Goal: Task Accomplishment & Management: Manage account settings

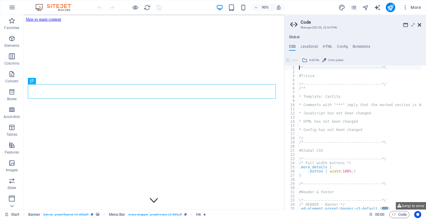
click at [419, 25] on icon at bounding box center [420, 24] width 4 height 5
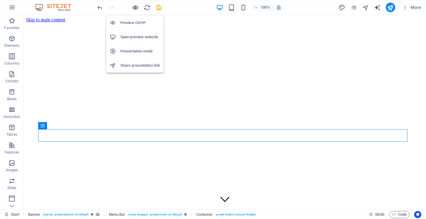
click at [135, 7] on icon "button" at bounding box center [135, 7] width 7 height 7
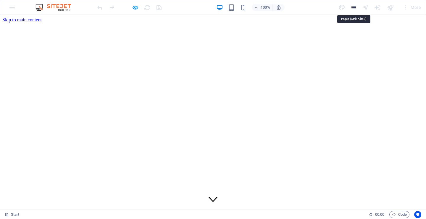
click at [356, 6] on icon "pages" at bounding box center [353, 7] width 7 height 7
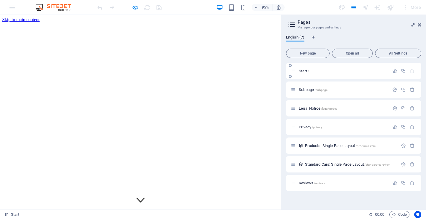
click at [319, 73] on div "Start /" at bounding box center [340, 70] width 98 height 7
click at [339, 183] on p "Reviews /reviews" at bounding box center [343, 183] width 89 height 4
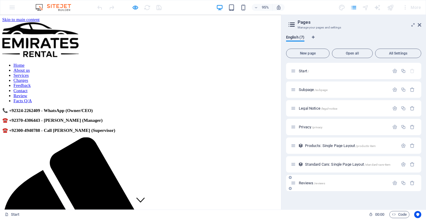
click at [339, 183] on div "Reviews /reviews" at bounding box center [353, 183] width 135 height 16
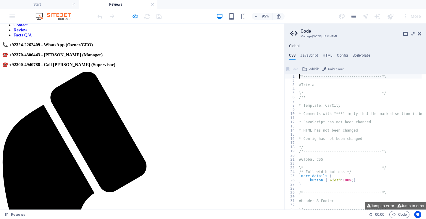
scroll to position [79, 0]
click at [419, 34] on icon at bounding box center [420, 33] width 4 height 5
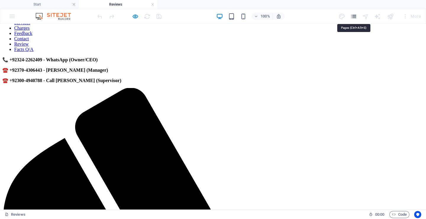
click at [356, 17] on icon "pages" at bounding box center [353, 16] width 7 height 7
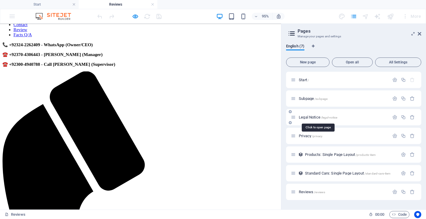
click at [328, 119] on span "/legal-notice" at bounding box center [329, 117] width 17 height 3
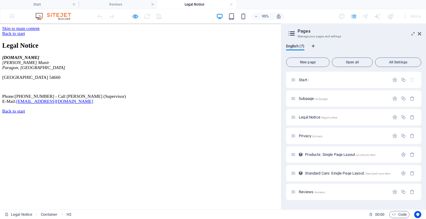
scroll to position [0, 0]
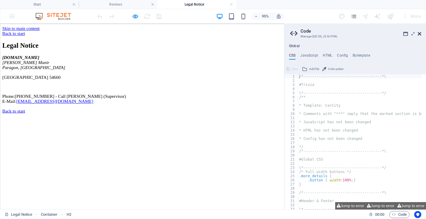
click at [418, 33] on icon at bounding box center [420, 33] width 4 height 5
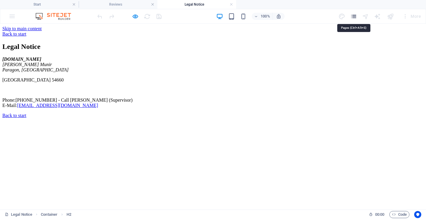
click at [354, 16] on icon "pages" at bounding box center [353, 16] width 7 height 7
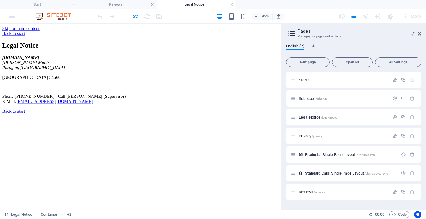
click at [290, 33] on icon at bounding box center [291, 33] width 9 height 8
click at [389, 60] on span "All Settings" at bounding box center [398, 62] width 41 height 4
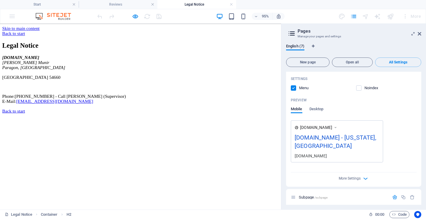
scroll to position [148, 0]
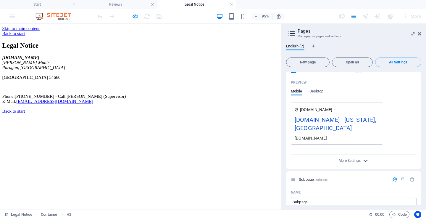
click at [364, 159] on icon "button" at bounding box center [365, 160] width 7 height 7
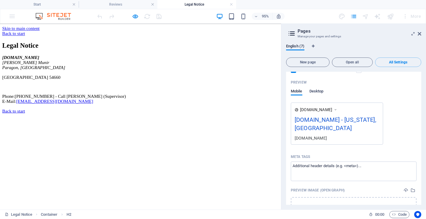
click at [317, 91] on span "Desktop" at bounding box center [316, 92] width 14 height 8
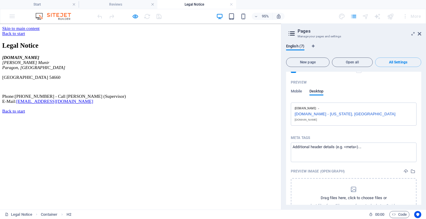
click at [344, 113] on div "[DOMAIN_NAME] - [US_STATE], [GEOGRAPHIC_DATA]" at bounding box center [354, 113] width 118 height 6
click at [356, 114] on div "[DOMAIN_NAME] - [US_STATE], [GEOGRAPHIC_DATA]" at bounding box center [354, 113] width 118 height 6
click at [320, 108] on icon at bounding box center [318, 108] width 3 height 4
click at [324, 120] on div "[DOMAIN_NAME]" at bounding box center [354, 119] width 118 height 4
click at [423, 89] on div "English (7) New page Open all All Settings Start / Name Start ​ URL SLUG / ​ SE…" at bounding box center [353, 124] width 145 height 170
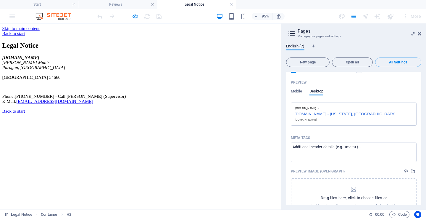
click at [421, 89] on div "English (7) New page Open all All Settings Start / Name Start ​ URL SLUG / ​ SE…" at bounding box center [353, 124] width 145 height 170
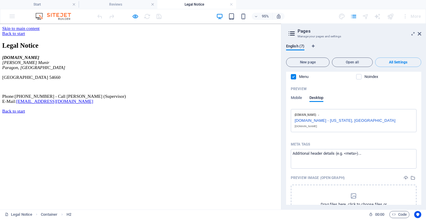
scroll to position [135, 0]
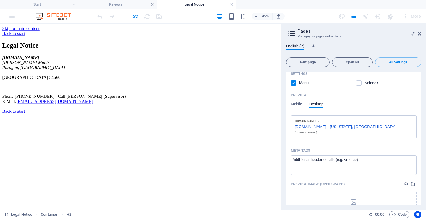
click at [339, 125] on div "[DOMAIN_NAME] - [US_STATE], [GEOGRAPHIC_DATA]" at bounding box center [354, 126] width 118 height 6
click at [313, 125] on div "[DOMAIN_NAME] - [US_STATE], [GEOGRAPHIC_DATA]" at bounding box center [354, 126] width 118 height 6
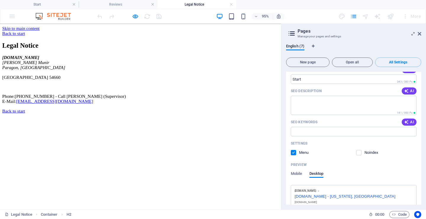
scroll to position [126, 0]
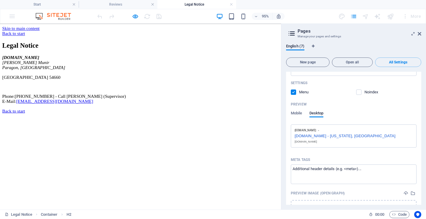
click at [335, 136] on div "[DOMAIN_NAME] - [US_STATE], [GEOGRAPHIC_DATA]" at bounding box center [354, 135] width 118 height 6
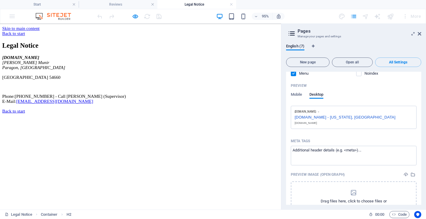
scroll to position [154, 0]
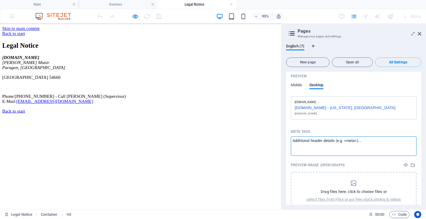
click at [399, 140] on textarea "Meta tags ​" at bounding box center [354, 145] width 126 height 19
paste textarea "<title>Emirates Rental & Tours - Car Rental in [GEOGRAPHIC_DATA], [GEOGRAPHIC_D…"
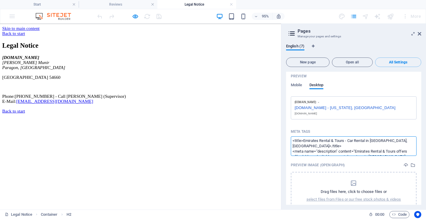
scroll to position [87, 0]
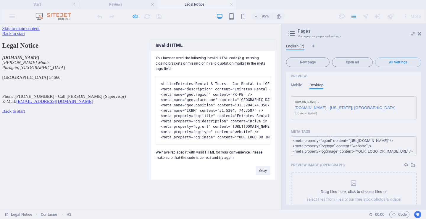
type textarea "<title>Emirates Rental &amp; Tours - Car Rental in [GEOGRAPHIC_DATA], [GEOGRAPH…"
click at [267, 175] on button "Okay" at bounding box center [263, 170] width 15 height 9
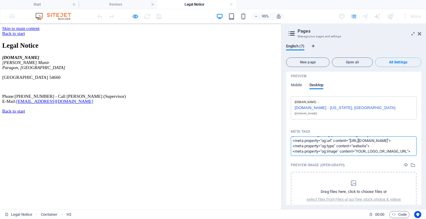
click at [371, 153] on textarea "<title>Emirates Rental &amp; Tours - Car Rental in [GEOGRAPHIC_DATA], [GEOGRAPH…" at bounding box center [354, 145] width 126 height 19
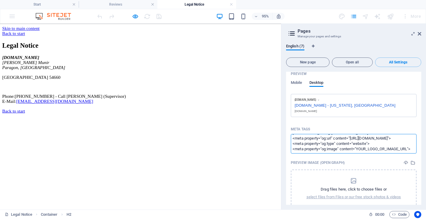
scroll to position [154, 0]
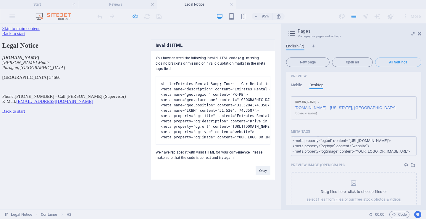
click at [296, 84] on div "Invalid HTML You have entered the following invalid HTML code (e.g. missing clo…" at bounding box center [213, 109] width 426 height 219
click at [298, 85] on div "Invalid HTML You have entered the following invalid HTML code (e.g. missing clo…" at bounding box center [213, 109] width 426 height 219
click at [267, 173] on button "Okay" at bounding box center [263, 170] width 15 height 9
click at [298, 84] on body "[DOMAIN_NAME] Start Reviews Legal Notice Favorites Elements Columns Content Box…" at bounding box center [213, 109] width 426 height 219
click at [269, 175] on button "Okay" at bounding box center [263, 170] width 15 height 9
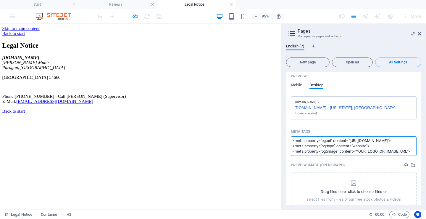
click at [335, 145] on textarea "<title>Emirates Rental &amp; Tours - Car Rental in [GEOGRAPHIC_DATA], [GEOGRAPH…" at bounding box center [354, 145] width 126 height 19
click at [297, 85] on body "[DOMAIN_NAME] Start Reviews Legal Notice Favorites Elements Columns Content Box…" at bounding box center [213, 109] width 426 height 219
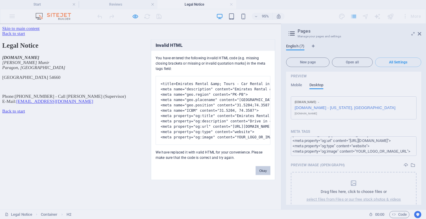
click at [266, 175] on button "Okay" at bounding box center [263, 170] width 15 height 9
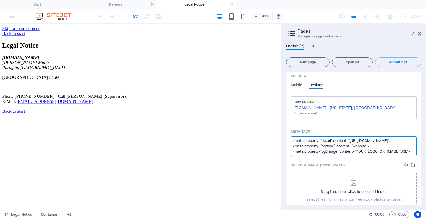
click at [328, 176] on body "[DOMAIN_NAME] Start Reviews Legal Notice Favorites Elements Columns Content Box…" at bounding box center [213, 109] width 426 height 219
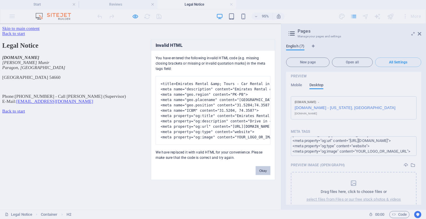
click at [268, 175] on button "Okay" at bounding box center [263, 170] width 15 height 9
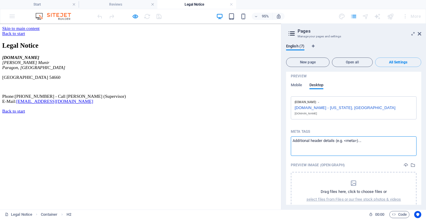
scroll to position [0, 0]
click at [293, 85] on span "Mobile" at bounding box center [297, 85] width 12 height 8
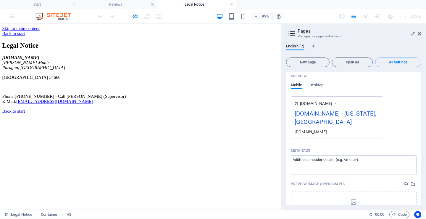
click at [314, 122] on div "[DOMAIN_NAME] - [US_STATE], [GEOGRAPHIC_DATA]" at bounding box center [337, 119] width 85 height 20
click at [313, 114] on div "[DOMAIN_NAME] - [US_STATE], [GEOGRAPHIC_DATA]" at bounding box center [337, 119] width 85 height 20
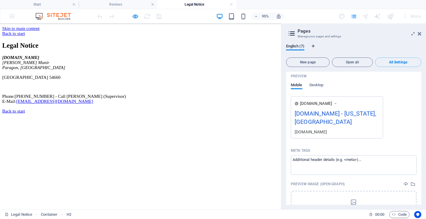
click at [313, 114] on div "[DOMAIN_NAME] - [US_STATE], [GEOGRAPHIC_DATA]" at bounding box center [337, 119] width 85 height 20
click at [326, 103] on span "[DOMAIN_NAME]" at bounding box center [316, 103] width 32 height 6
click at [337, 103] on icon at bounding box center [335, 103] width 4 height 6
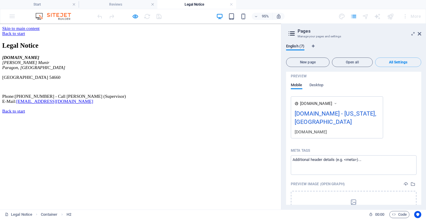
click at [337, 103] on icon at bounding box center [335, 103] width 4 height 6
click at [316, 87] on span "Desktop" at bounding box center [316, 85] width 14 height 8
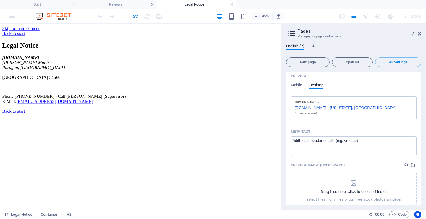
click at [324, 109] on div "[DOMAIN_NAME] - [US_STATE], [GEOGRAPHIC_DATA]" at bounding box center [354, 107] width 118 height 6
drag, startPoint x: 324, startPoint y: 109, endPoint x: 321, endPoint y: 111, distance: 3.9
click at [321, 111] on div "[DOMAIN_NAME] [DOMAIN_NAME] - [US_STATE], [GEOGRAPHIC_DATA] [DOMAIN_NAME]" at bounding box center [354, 107] width 126 height 23
click at [312, 112] on div "[DOMAIN_NAME]" at bounding box center [354, 113] width 118 height 4
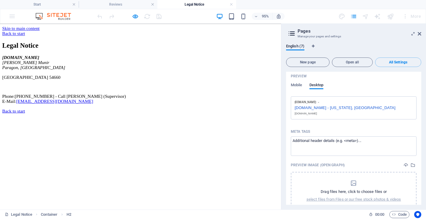
click at [311, 112] on div "[DOMAIN_NAME]" at bounding box center [354, 113] width 118 height 4
click at [306, 105] on div "[DOMAIN_NAME] - [US_STATE], [GEOGRAPHIC_DATA]" at bounding box center [354, 107] width 118 height 6
click at [411, 164] on icon "select-media" at bounding box center [413, 164] width 5 height 5
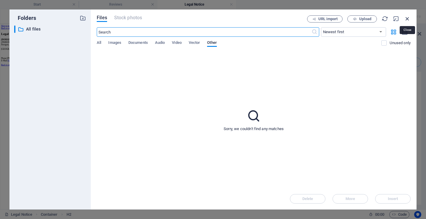
click at [409, 18] on icon "button" at bounding box center [407, 18] width 7 height 7
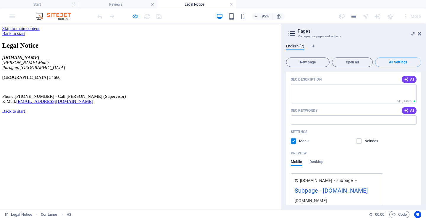
scroll to position [420, 0]
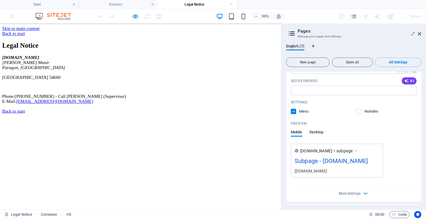
click at [318, 133] on span "Desktop" at bounding box center [316, 132] width 14 height 8
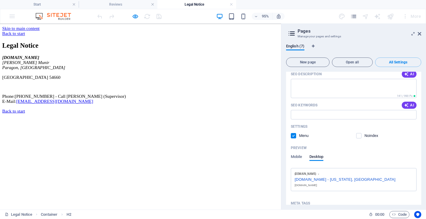
scroll to position [59, 0]
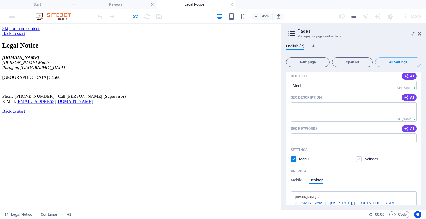
click at [359, 158] on label at bounding box center [358, 158] width 5 height 5
click at [0, 0] on input "checkbox" at bounding box center [0, 0] width 0 height 0
click at [359, 158] on label at bounding box center [358, 158] width 5 height 5
click at [0, 0] on input "checkbox" at bounding box center [0, 0] width 0 height 0
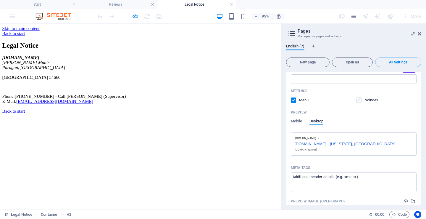
scroll to position [148, 0]
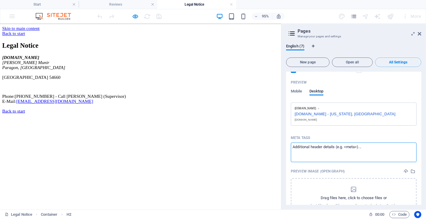
click at [358, 149] on textarea "Meta tags ​" at bounding box center [354, 151] width 126 height 19
type textarea "1"
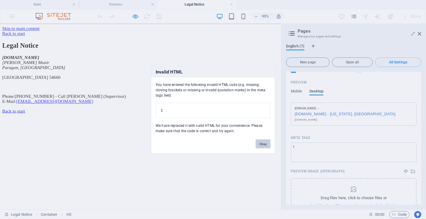
click at [263, 145] on button "Okay" at bounding box center [263, 143] width 15 height 9
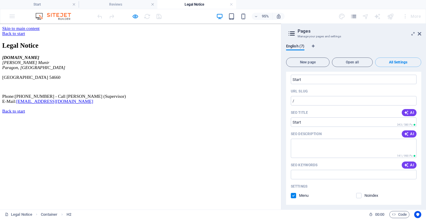
scroll to position [0, 0]
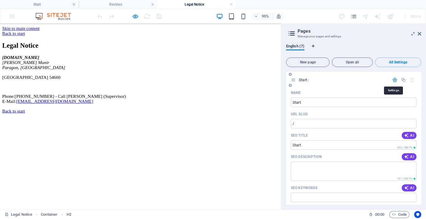
click at [394, 78] on icon "button" at bounding box center [394, 79] width 5 height 5
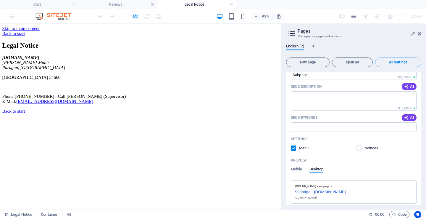
scroll to position [148, 0]
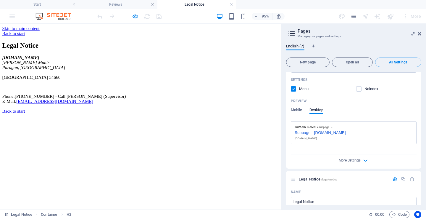
click at [334, 132] on div "Subpage - [DOMAIN_NAME]" at bounding box center [354, 132] width 118 height 6
click at [392, 178] on icon "button" at bounding box center [394, 178] width 5 height 5
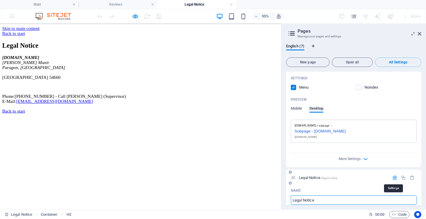
click at [392, 178] on icon "button" at bounding box center [394, 177] width 5 height 5
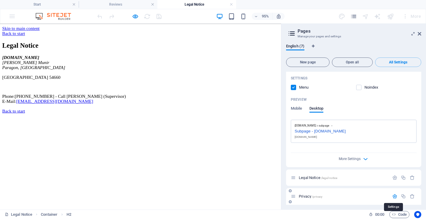
click at [393, 195] on icon "button" at bounding box center [394, 195] width 5 height 5
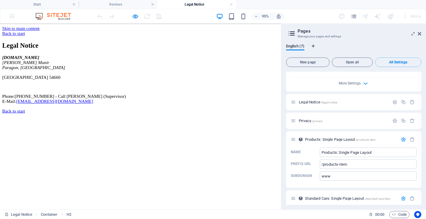
scroll to position [238, 0]
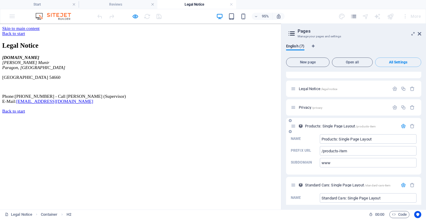
click at [399, 126] on button "button" at bounding box center [403, 125] width 9 height 5
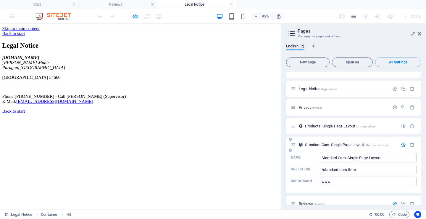
click at [401, 146] on icon "button" at bounding box center [403, 144] width 5 height 5
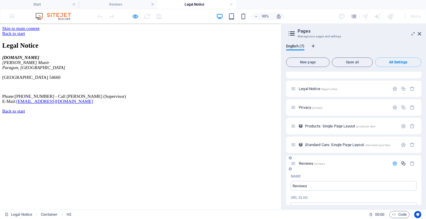
click at [401, 164] on icon "button" at bounding box center [403, 163] width 5 height 5
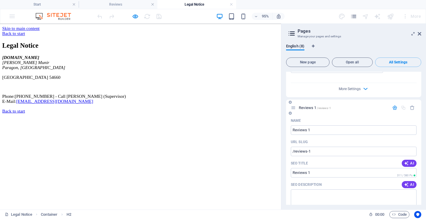
click at [394, 110] on icon "button" at bounding box center [394, 107] width 5 height 5
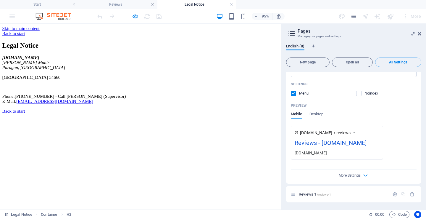
scroll to position [455, 0]
click at [379, 195] on p "Reviews 1 /reviews-1" at bounding box center [343, 194] width 89 height 4
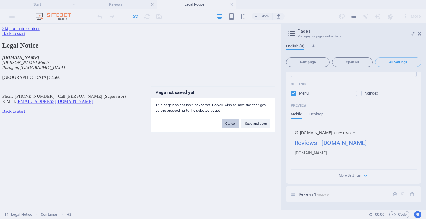
click at [229, 124] on button "Cancel" at bounding box center [230, 123] width 17 height 9
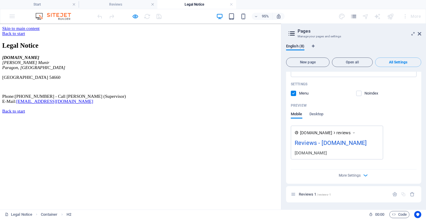
drag, startPoint x: 412, startPoint y: 193, endPoint x: 385, endPoint y: 192, distance: 26.7
click at [412, 194] on icon "button" at bounding box center [412, 193] width 5 height 5
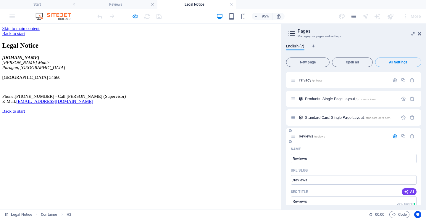
scroll to position [259, 0]
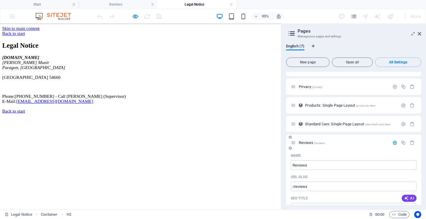
click at [392, 143] on icon "button" at bounding box center [394, 142] width 5 height 5
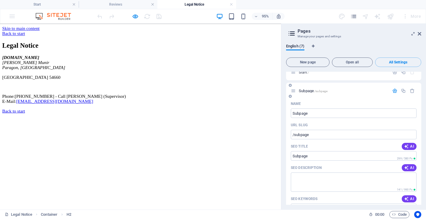
scroll to position [0, 0]
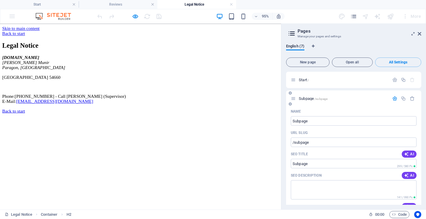
click at [393, 98] on icon "button" at bounding box center [394, 98] width 5 height 5
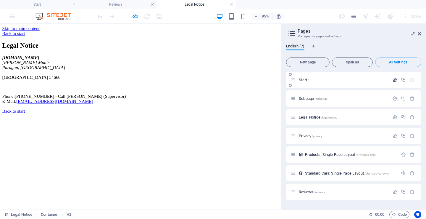
click at [393, 80] on icon "button" at bounding box center [394, 79] width 5 height 5
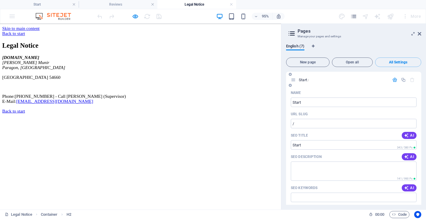
click at [392, 81] on icon "button" at bounding box center [394, 79] width 5 height 5
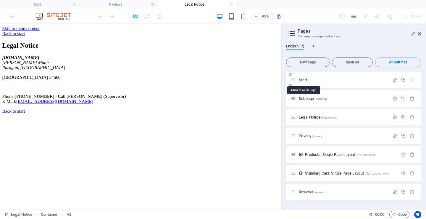
click at [308, 80] on span "Start /" at bounding box center [304, 79] width 10 height 4
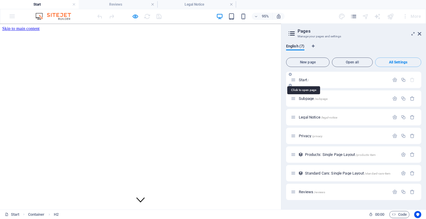
click at [308, 80] on span "Start /" at bounding box center [304, 79] width 10 height 4
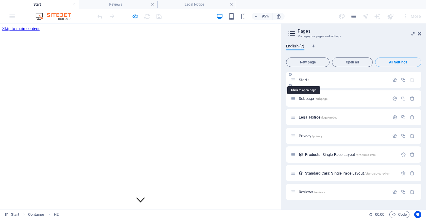
click at [308, 80] on span "Start /" at bounding box center [304, 79] width 10 height 4
click at [392, 79] on icon "button" at bounding box center [394, 79] width 5 height 5
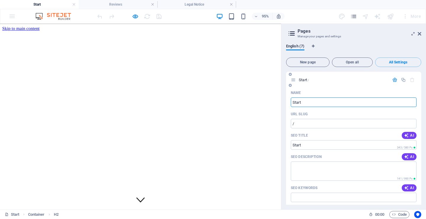
click at [313, 104] on input "Start" at bounding box center [354, 101] width 126 height 9
click at [308, 120] on input "/" at bounding box center [354, 123] width 126 height 9
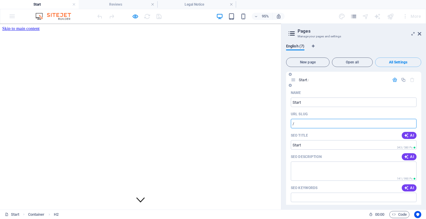
click at [308, 120] on input "/" at bounding box center [354, 123] width 126 height 9
click at [307, 102] on input "Start" at bounding box center [354, 101] width 126 height 9
click at [302, 120] on input "/" at bounding box center [354, 123] width 126 height 9
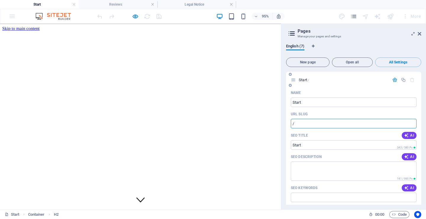
paste input "Start"
click at [314, 148] on input "SEO Title" at bounding box center [354, 144] width 126 height 9
type input "Start"
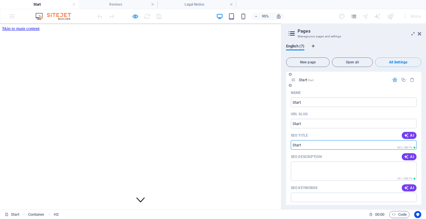
click at [315, 146] on input "SEO Title" at bounding box center [354, 144] width 126 height 9
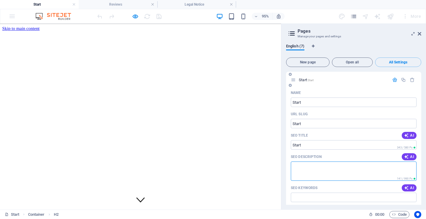
click at [313, 164] on textarea "SEO Description" at bounding box center [354, 170] width 126 height 19
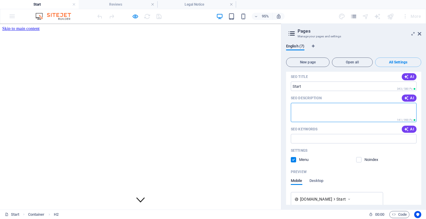
scroll to position [59, 0]
click at [312, 134] on input "SEO Keywords" at bounding box center [354, 137] width 126 height 9
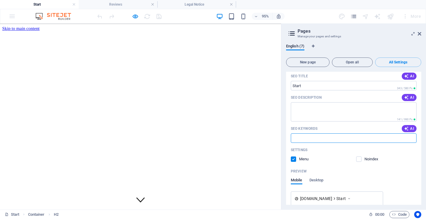
click at [312, 134] on input "SEO Keywords" at bounding box center [354, 137] width 126 height 9
click at [312, 136] on input "SEO Keywords" at bounding box center [354, 137] width 126 height 9
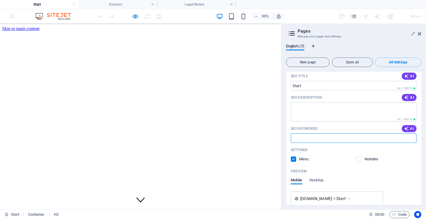
click at [312, 136] on input "SEO Keywords" at bounding box center [354, 137] width 126 height 9
click at [317, 179] on span "Desktop" at bounding box center [316, 180] width 14 height 8
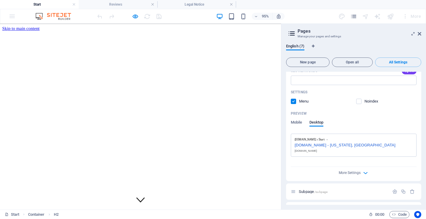
scroll to position [118, 0]
click at [325, 148] on div "[DOMAIN_NAME]" at bounding box center [354, 149] width 118 height 4
click at [339, 172] on span "More Settings" at bounding box center [350, 171] width 22 height 4
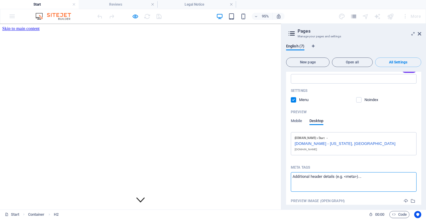
click at [314, 173] on textarea "Meta tags ​" at bounding box center [354, 181] width 126 height 19
click at [339, 142] on div "[DOMAIN_NAME] - [US_STATE], [GEOGRAPHIC_DATA]" at bounding box center [354, 143] width 118 height 6
drag, startPoint x: 345, startPoint y: 142, endPoint x: 351, endPoint y: 142, distance: 6.5
click at [351, 142] on div "[DOMAIN_NAME] - [US_STATE], [GEOGRAPHIC_DATA]" at bounding box center [354, 143] width 118 height 6
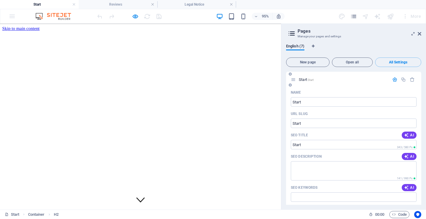
scroll to position [0, 0]
click at [320, 141] on input "SEO Title" at bounding box center [354, 144] width 126 height 9
click at [313, 122] on input "Start" at bounding box center [354, 123] width 126 height 9
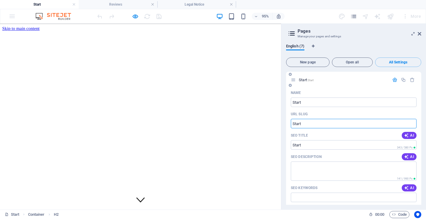
click at [313, 122] on input "Start" at bounding box center [354, 123] width 126 height 9
click at [310, 104] on input "Start" at bounding box center [354, 101] width 126 height 9
click at [304, 80] on span "Start Start" at bounding box center [306, 79] width 15 height 4
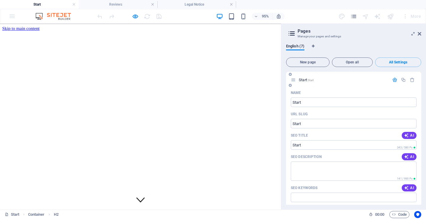
click at [304, 80] on span "Start Start" at bounding box center [306, 79] width 15 height 4
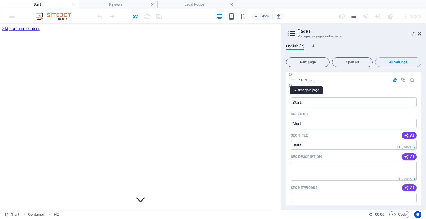
click at [304, 80] on span "Start Start" at bounding box center [306, 79] width 15 height 4
click at [294, 80] on icon at bounding box center [293, 79] width 5 height 5
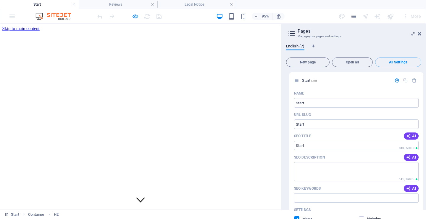
drag, startPoint x: 294, startPoint y: 80, endPoint x: 299, endPoint y: 83, distance: 5.4
click at [299, 83] on div "Start Start Name Start ​ URL SLUG Start ​ SEO Title AI ​ 343 / 580 Px SEO Descr…" at bounding box center [353, 126] width 135 height 109
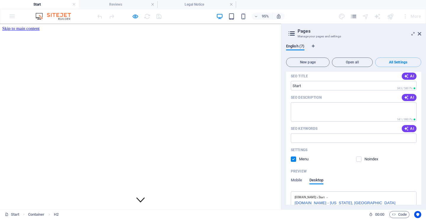
scroll to position [118, 0]
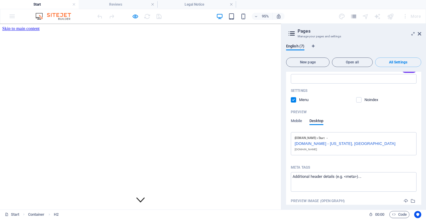
click at [355, 143] on div "[DOMAIN_NAME] - [US_STATE], [GEOGRAPHIC_DATA]" at bounding box center [354, 143] width 118 height 6
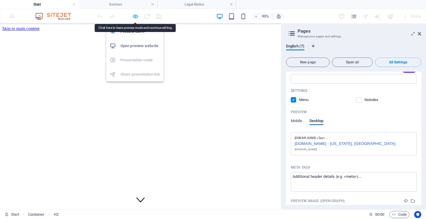
click at [135, 15] on icon "button" at bounding box center [135, 16] width 7 height 7
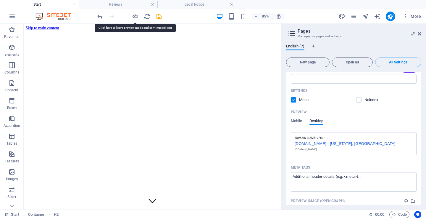
scroll to position [0, 0]
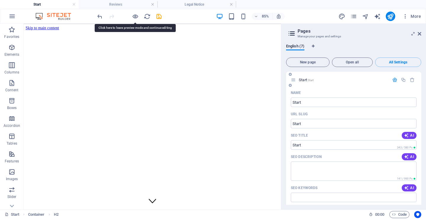
click at [306, 80] on span "Start Start" at bounding box center [306, 79] width 15 height 4
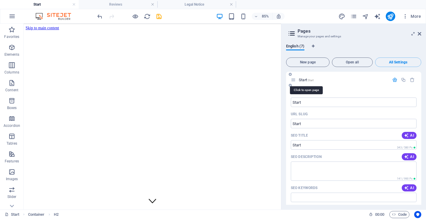
click at [303, 79] on span "Start Start" at bounding box center [306, 79] width 15 height 4
click at [304, 104] on input "Start" at bounding box center [354, 101] width 126 height 9
click at [308, 123] on input "Start" at bounding box center [354, 123] width 126 height 9
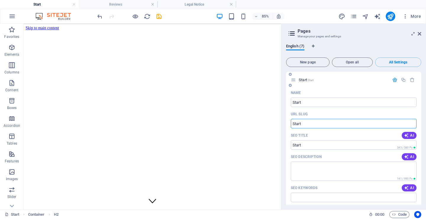
click at [308, 123] on input "Start" at bounding box center [354, 123] width 126 height 9
click at [311, 144] on input "SEO Title" at bounding box center [354, 144] width 126 height 9
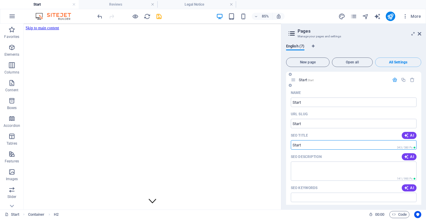
click at [310, 143] on input "SEO Title" at bounding box center [354, 144] width 126 height 9
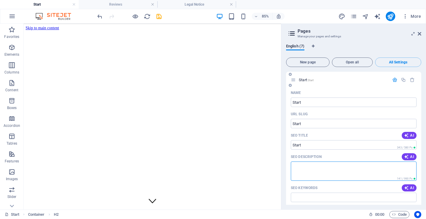
click at [308, 163] on textarea "SEO Description" at bounding box center [354, 170] width 126 height 19
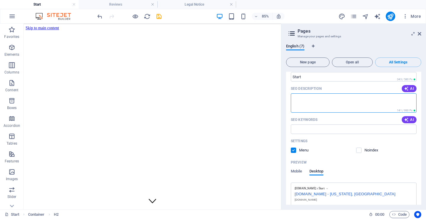
scroll to position [89, 0]
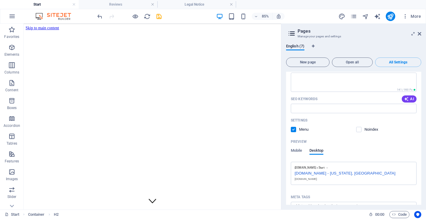
click at [325, 139] on div "Preview" at bounding box center [354, 141] width 126 height 9
click at [330, 172] on div "[DOMAIN_NAME] - [US_STATE], [GEOGRAPHIC_DATA]" at bounding box center [354, 172] width 118 height 6
click at [330, 173] on div "[DOMAIN_NAME] - [US_STATE], [GEOGRAPHIC_DATA]" at bounding box center [354, 172] width 118 height 6
click at [330, 172] on div "[DOMAIN_NAME] - [US_STATE], [GEOGRAPHIC_DATA]" at bounding box center [354, 172] width 118 height 6
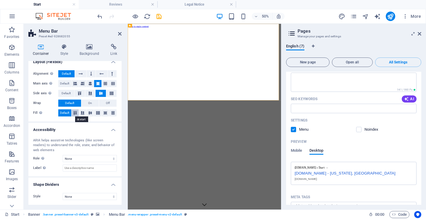
scroll to position [0, 0]
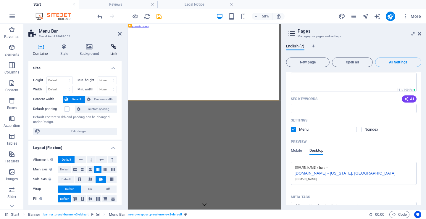
click at [112, 50] on h4 "Link" at bounding box center [114, 50] width 16 height 12
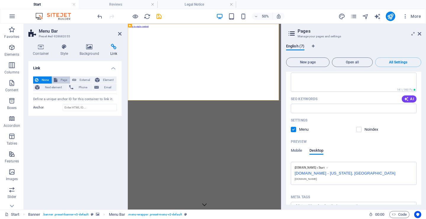
click at [62, 79] on span "Page" at bounding box center [63, 79] width 9 height 7
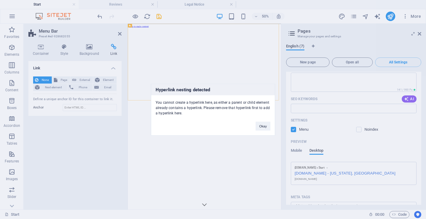
click at [254, 127] on div "Okay" at bounding box center [263, 122] width 24 height 15
click at [259, 127] on button "Okay" at bounding box center [263, 125] width 15 height 9
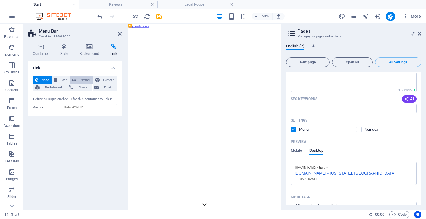
click at [79, 81] on span "External" at bounding box center [84, 79] width 13 height 7
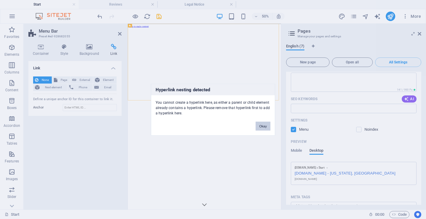
click at [262, 125] on button "Okay" at bounding box center [263, 125] width 15 height 9
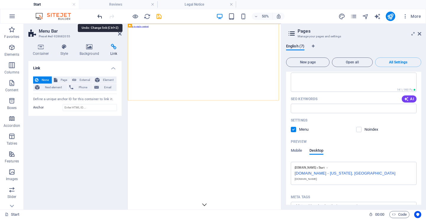
click at [98, 16] on icon "undo" at bounding box center [99, 16] width 7 height 7
click at [60, 78] on span "Page" at bounding box center [63, 79] width 9 height 7
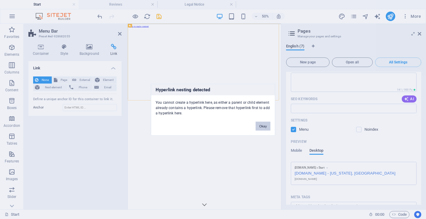
click at [267, 127] on button "Okay" at bounding box center [263, 125] width 15 height 9
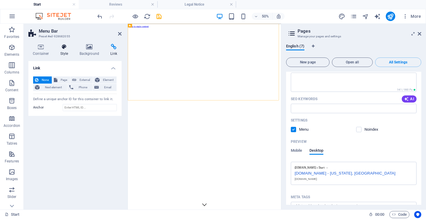
click at [65, 48] on icon at bounding box center [64, 47] width 17 height 6
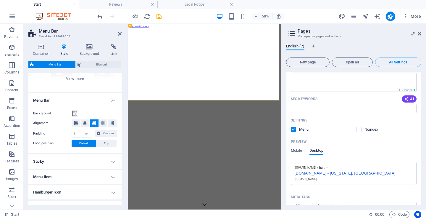
scroll to position [89, 0]
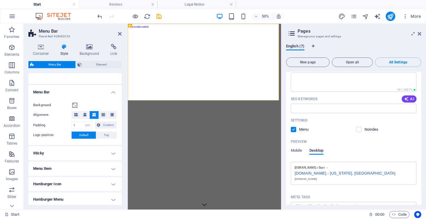
click at [112, 154] on h4 "Sticky" at bounding box center [74, 153] width 93 height 14
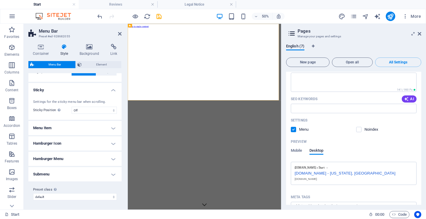
scroll to position [152, 0]
click at [113, 126] on h4 "Menu Item" at bounding box center [74, 127] width 93 height 14
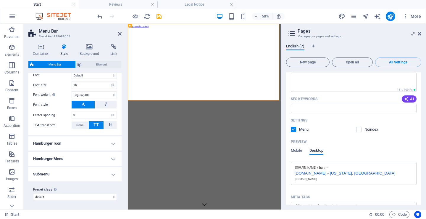
scroll to position [286, 0]
click at [111, 143] on h4 "Hamburger Icon" at bounding box center [74, 143] width 93 height 14
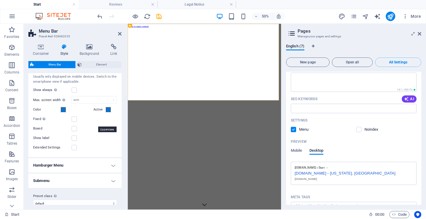
scroll to position [371, 0]
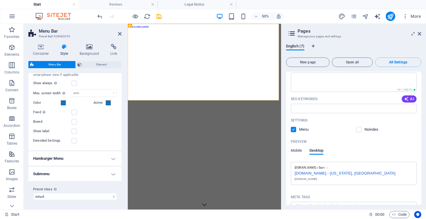
click at [113, 159] on h4 "Hamburger Menu" at bounding box center [74, 158] width 93 height 14
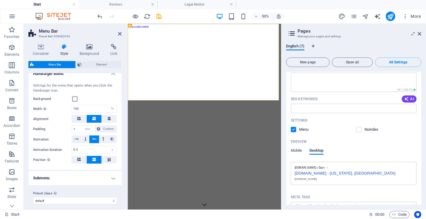
scroll to position [460, 0]
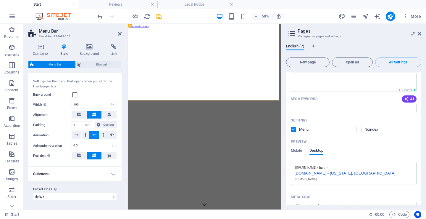
click at [115, 172] on h4 "Submenu" at bounding box center [74, 174] width 93 height 14
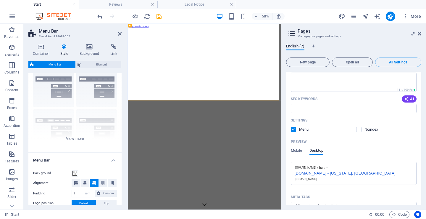
scroll to position [0, 0]
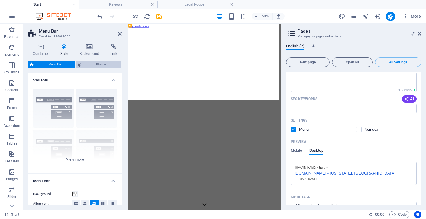
click at [94, 67] on span "Element" at bounding box center [101, 64] width 36 height 7
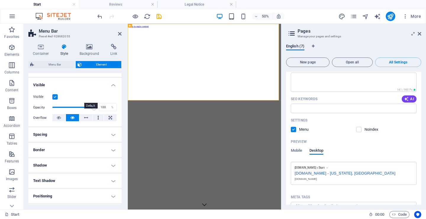
scroll to position [59, 0]
click at [113, 131] on h4 "Spacing" at bounding box center [74, 134] width 93 height 14
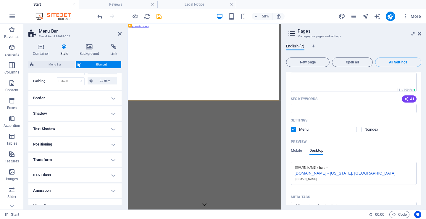
scroll to position [142, 0]
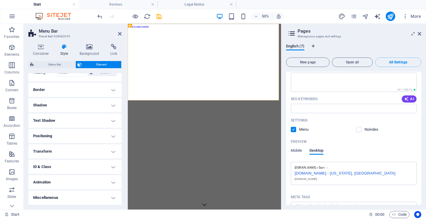
click at [110, 89] on h4 "Border" at bounding box center [74, 90] width 93 height 14
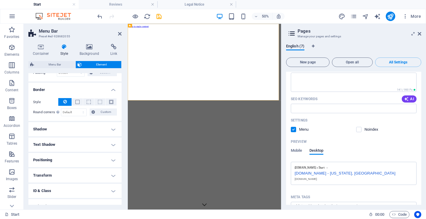
click at [111, 128] on h4 "Shadow" at bounding box center [74, 129] width 93 height 14
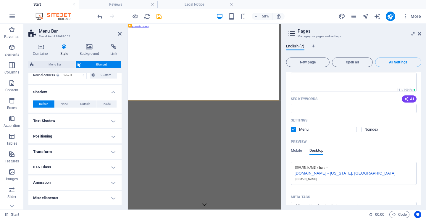
scroll to position [180, 0]
click at [115, 119] on h4 "Text Shadow" at bounding box center [74, 120] width 93 height 14
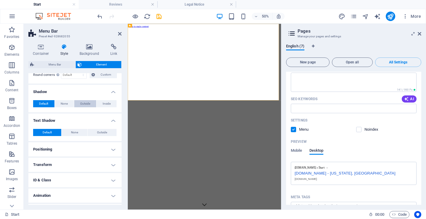
scroll to position [193, 0]
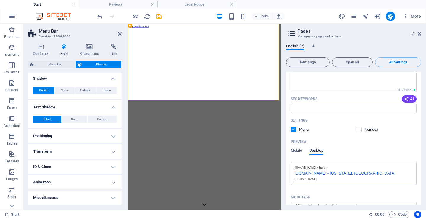
click at [113, 135] on h4 "Positioning" at bounding box center [74, 136] width 93 height 14
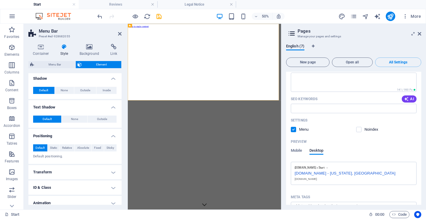
click at [112, 172] on h4 "Transform" at bounding box center [74, 172] width 93 height 14
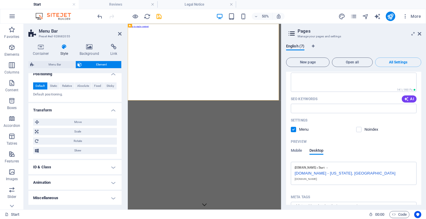
scroll to position [255, 0]
click at [106, 167] on h4 "ID & Class" at bounding box center [74, 166] width 93 height 14
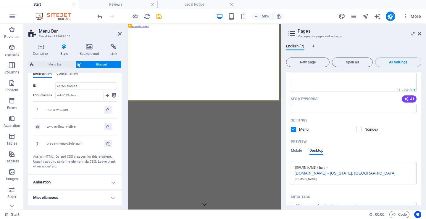
scroll to position [329, 0]
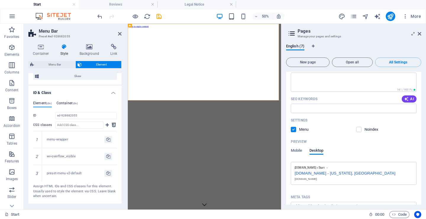
click at [72, 104] on h4 "Container (div)" at bounding box center [66, 104] width 21 height 7
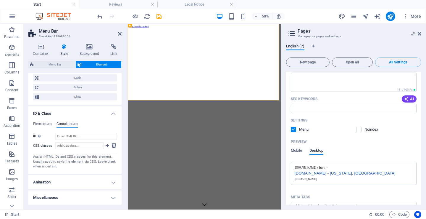
scroll to position [308, 0]
click at [48, 122] on span "(div)" at bounding box center [48, 123] width 5 height 3
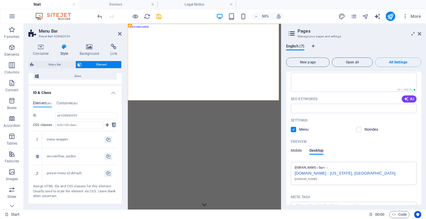
click at [79, 155] on div "wv-overflow_visible" at bounding box center [76, 156] width 58 height 5
click at [77, 171] on div "preset-menu-v2-default" at bounding box center [76, 173] width 58 height 5
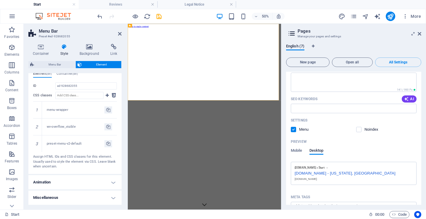
click at [80, 176] on h4 "Animation" at bounding box center [74, 182] width 93 height 14
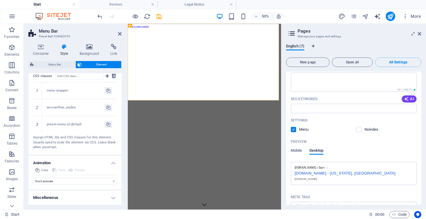
click at [80, 201] on h4 "Miscellaneous" at bounding box center [74, 197] width 93 height 14
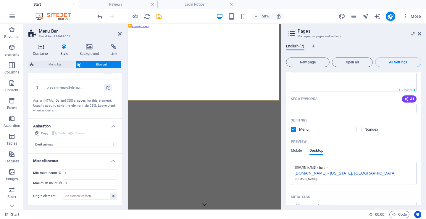
click at [43, 48] on icon at bounding box center [40, 47] width 25 height 6
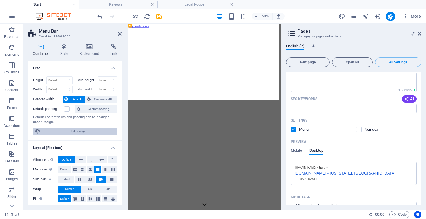
click at [75, 132] on span "Edit design" at bounding box center [78, 130] width 73 height 7
select select "rem"
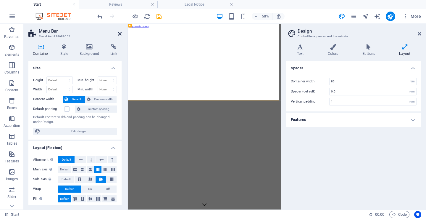
click at [119, 32] on icon at bounding box center [120, 33] width 4 height 5
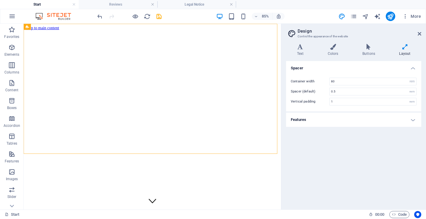
click at [417, 34] on header "Design Control the appearance of the website" at bounding box center [354, 31] width 134 height 15
click at [420, 32] on icon at bounding box center [420, 33] width 4 height 5
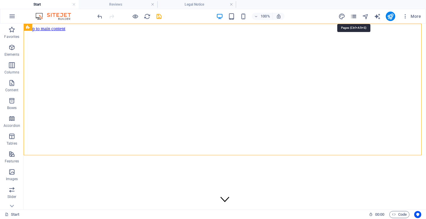
click at [356, 17] on icon "pages" at bounding box center [353, 16] width 7 height 7
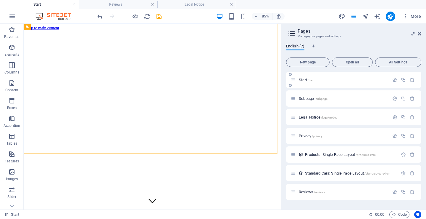
click at [324, 80] on p "Start Start" at bounding box center [343, 80] width 89 height 4
click at [304, 77] on div "Start Start" at bounding box center [340, 79] width 98 height 7
click at [396, 77] on icon "button" at bounding box center [394, 79] width 5 height 5
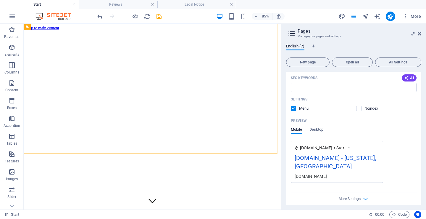
scroll to position [118, 0]
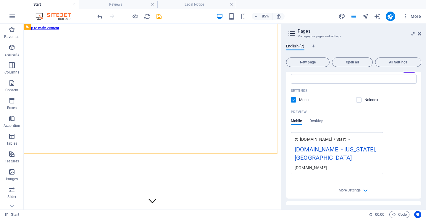
click at [335, 145] on div "[DOMAIN_NAME] - [US_STATE], [GEOGRAPHIC_DATA]" at bounding box center [337, 155] width 85 height 20
click at [351, 155] on div "[DOMAIN_NAME] - [US_STATE], [GEOGRAPHIC_DATA]" at bounding box center [337, 155] width 85 height 20
click at [351, 156] on div "[DOMAIN_NAME] - [US_STATE], [GEOGRAPHIC_DATA]" at bounding box center [337, 155] width 85 height 20
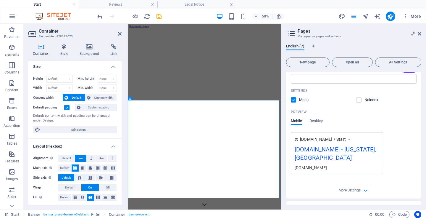
scroll to position [0, 0]
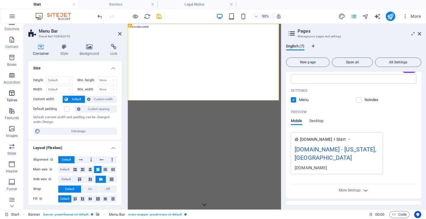
scroll to position [81, 0]
click at [11, 195] on icon "button" at bounding box center [11, 197] width 7 height 7
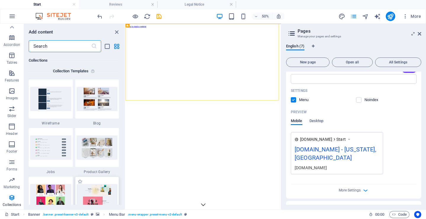
scroll to position [5414, 0]
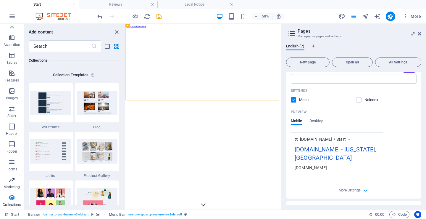
click at [12, 182] on icon "button" at bounding box center [11, 179] width 7 height 7
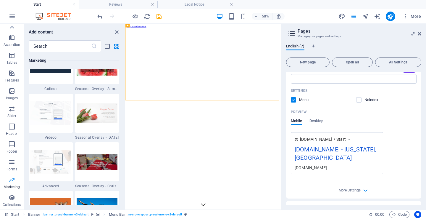
scroll to position [4818, 0]
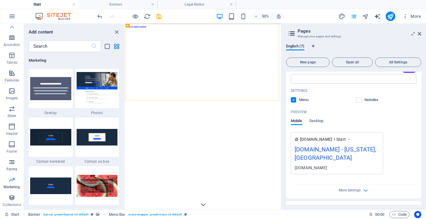
click at [13, 163] on icon "button" at bounding box center [11, 161] width 7 height 7
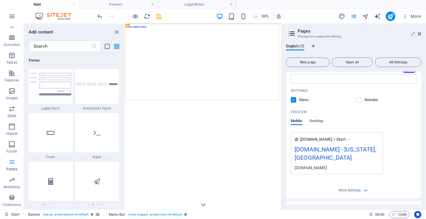
scroll to position [4318, 0]
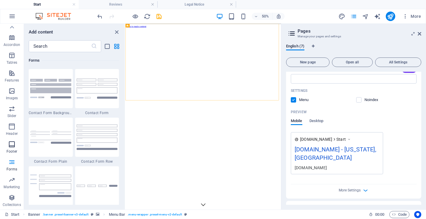
click at [12, 145] on icon "button" at bounding box center [11, 143] width 7 height 7
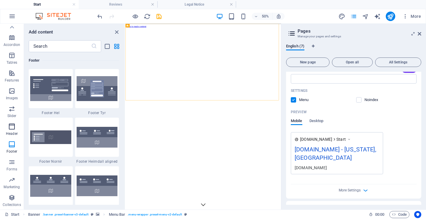
click at [11, 124] on icon "button" at bounding box center [11, 126] width 7 height 7
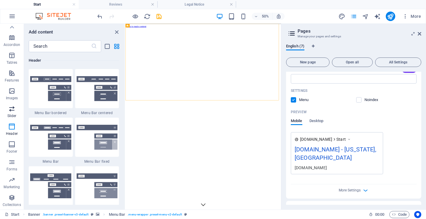
click at [12, 110] on icon "button" at bounding box center [11, 108] width 7 height 7
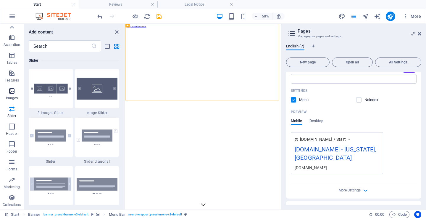
click at [12, 94] on icon "button" at bounding box center [11, 90] width 7 height 7
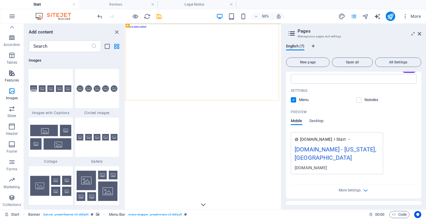
click at [8, 76] on span "Features" at bounding box center [12, 77] width 24 height 14
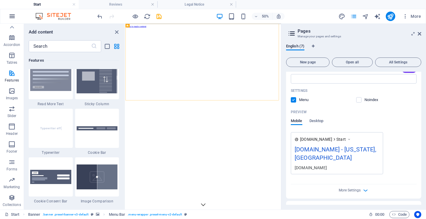
scroll to position [2306, 0]
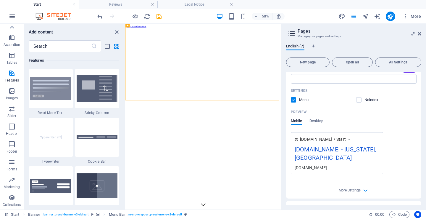
click at [13, 14] on icon "button" at bounding box center [12, 16] width 7 height 7
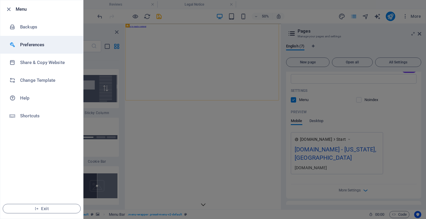
click at [27, 44] on h6 "Preferences" at bounding box center [47, 44] width 55 height 7
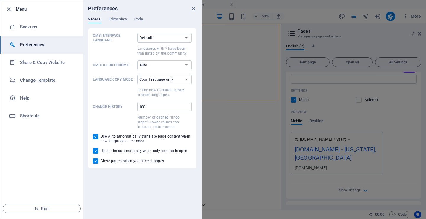
click at [227, 109] on div at bounding box center [213, 109] width 426 height 219
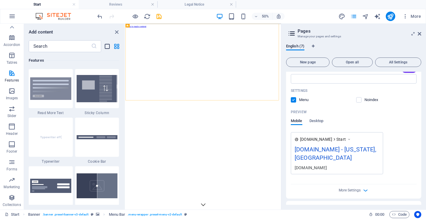
click at [105, 49] on icon "list-view" at bounding box center [107, 46] width 7 height 7
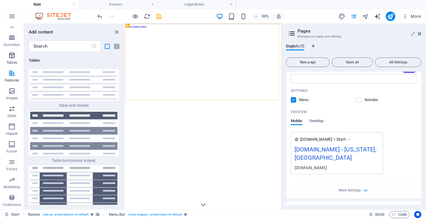
scroll to position [0, 0]
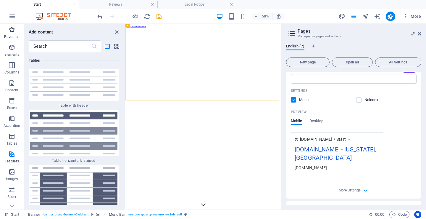
click at [13, 34] on p "Favorites" at bounding box center [11, 36] width 15 height 5
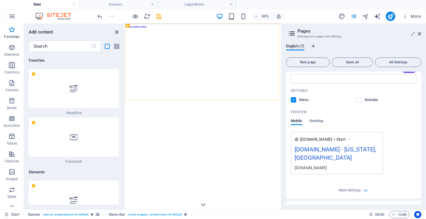
click at [115, 33] on icon "close panel" at bounding box center [116, 32] width 7 height 7
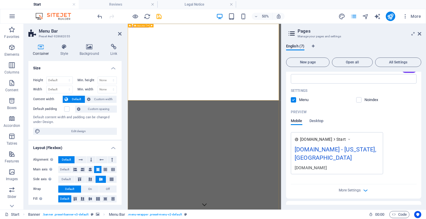
click at [148, 26] on span "Logo" at bounding box center [147, 26] width 4 height 2
click at [143, 26] on icon at bounding box center [143, 26] width 2 height 4
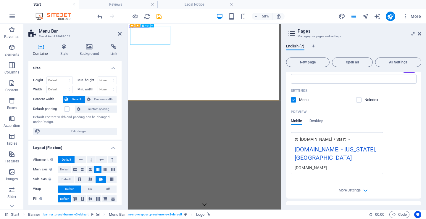
select select "px"
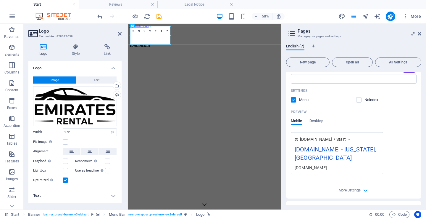
click at [112, 195] on h4 "Text" at bounding box center [74, 195] width 93 height 14
click at [88, 79] on button "Text" at bounding box center [96, 79] width 40 height 7
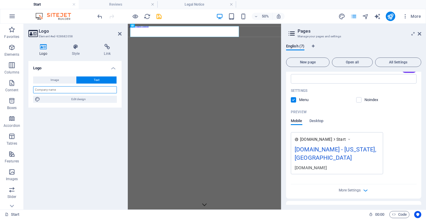
click at [100, 90] on input "text" at bounding box center [75, 89] width 84 height 7
click at [62, 83] on button "Image" at bounding box center [54, 79] width 43 height 7
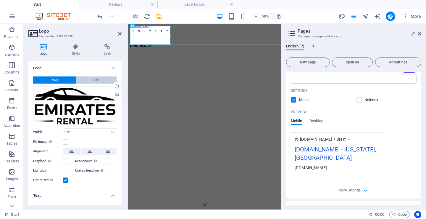
click at [86, 81] on button "Text" at bounding box center [96, 79] width 40 height 7
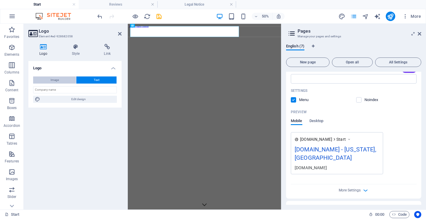
click at [59, 81] on button "Image" at bounding box center [54, 79] width 43 height 7
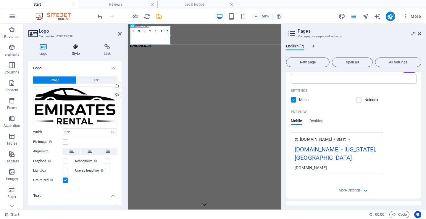
click at [78, 53] on h4 "Style" at bounding box center [77, 50] width 32 height 12
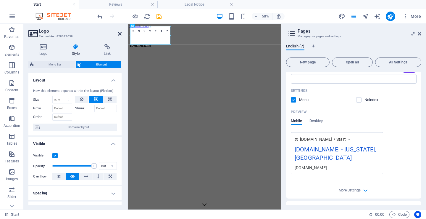
click at [121, 35] on icon at bounding box center [120, 33] width 4 height 5
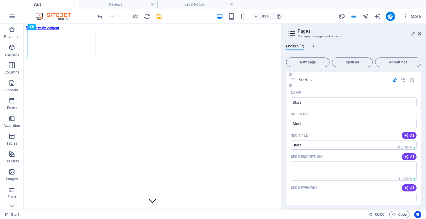
click at [392, 81] on icon "button" at bounding box center [394, 79] width 5 height 5
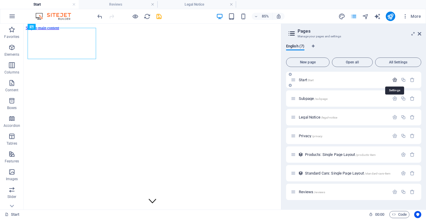
click at [392, 81] on icon "button" at bounding box center [394, 79] width 5 height 5
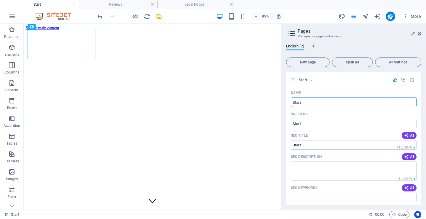
drag, startPoint x: 310, startPoint y: 102, endPoint x: 282, endPoint y: 106, distance: 28.1
click at [282, 106] on aside "Pages Manage your pages and settings English (7) New page Open all All Settings…" at bounding box center [353, 116] width 145 height 185
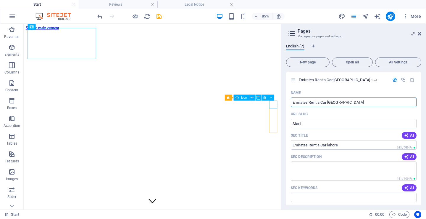
drag, startPoint x: 373, startPoint y: 128, endPoint x: 319, endPoint y: 119, distance: 55.0
click at [329, 103] on input "Emirates Rent a Car [GEOGRAPHIC_DATA]" at bounding box center [354, 101] width 126 height 9
type input "Emirates Rent a Car [GEOGRAPHIC_DATA]"
click at [316, 127] on input "Start" at bounding box center [354, 123] width 126 height 9
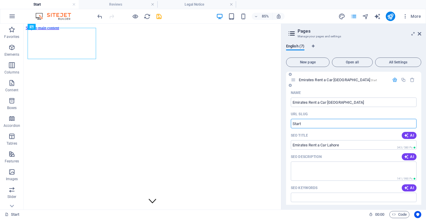
click at [316, 127] on input "Start" at bounding box center [354, 123] width 126 height 9
drag, startPoint x: 349, startPoint y: 102, endPoint x: 289, endPoint y: 103, distance: 60.0
click at [289, 103] on div "Name Emirates Rent a Car [GEOGRAPHIC_DATA] ​ URL SLUG Start ​ SEO Title AI ​ 34…" at bounding box center [353, 202] width 135 height 229
click at [316, 124] on input "Start" at bounding box center [354, 123] width 126 height 9
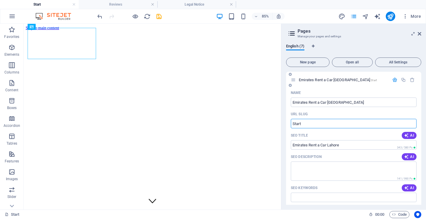
click at [316, 124] on input "Start" at bounding box center [354, 123] width 126 height 9
paste input "text"
type input "Start"
click at [344, 168] on textarea "SEO Description" at bounding box center [354, 170] width 126 height 19
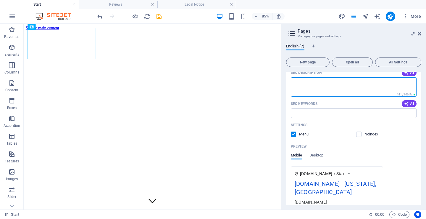
scroll to position [89, 0]
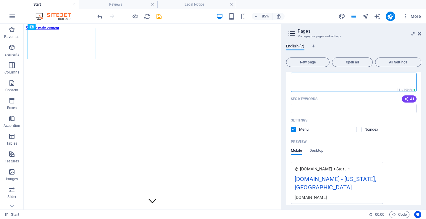
click at [348, 179] on div "[DOMAIN_NAME] - [US_STATE], [GEOGRAPHIC_DATA]" at bounding box center [337, 184] width 85 height 20
click at [318, 152] on span "Desktop" at bounding box center [316, 151] width 14 height 8
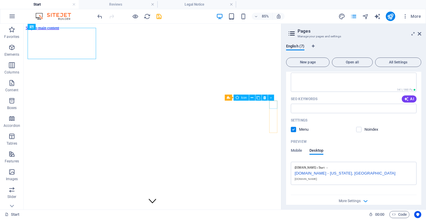
drag, startPoint x: 316, startPoint y: 118, endPoint x: 162, endPoint y: 25, distance: 180.3
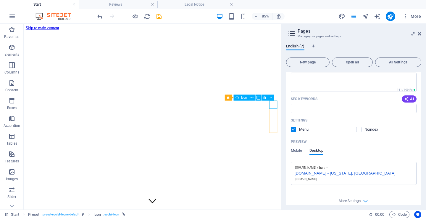
select select "xMidYMid"
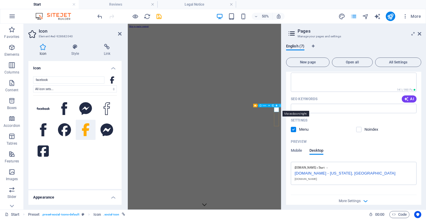
click at [280, 105] on icon at bounding box center [280, 105] width 1 height 3
click at [61, 130] on icon at bounding box center [64, 129] width 13 height 13
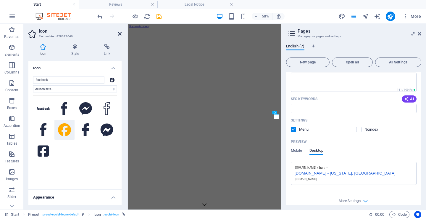
click at [121, 33] on icon at bounding box center [120, 33] width 4 height 5
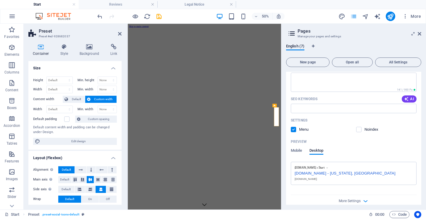
click at [108, 100] on span "Custom width" at bounding box center [103, 99] width 23 height 7
click at [102, 101] on span "Custom width" at bounding box center [103, 99] width 23 height 7
click at [69, 107] on select "Default px rem % em vh vw" at bounding box center [60, 109] width 26 height 7
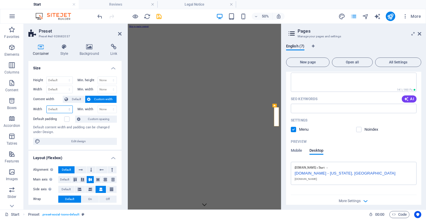
select select "px"
click at [63, 106] on select "Default px rem % em vh vw" at bounding box center [60, 109] width 26 height 7
type input "70"
click at [105, 110] on select "None px rem % vh vw" at bounding box center [107, 109] width 19 height 7
select select "px"
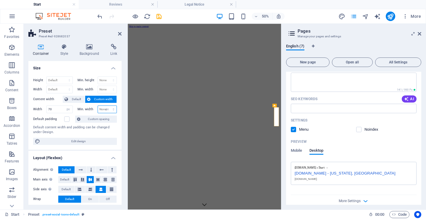
click at [107, 106] on select "None px rem % vh vw" at bounding box center [107, 109] width 19 height 7
click at [104, 111] on input "50" at bounding box center [107, 109] width 19 height 7
click at [104, 109] on input "150" at bounding box center [107, 109] width 19 height 7
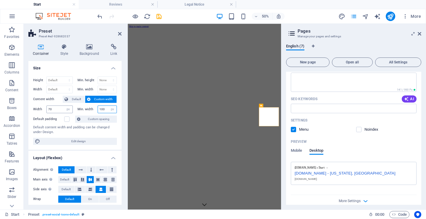
type input "100"
click at [62, 107] on input "70" at bounding box center [60, 109] width 26 height 7
click at [60, 109] on input "70" at bounding box center [60, 109] width 26 height 7
type input "100"
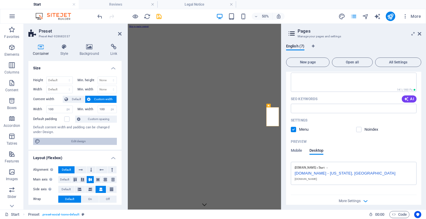
click at [69, 138] on span "Edit design" at bounding box center [78, 141] width 73 height 7
select select "rem"
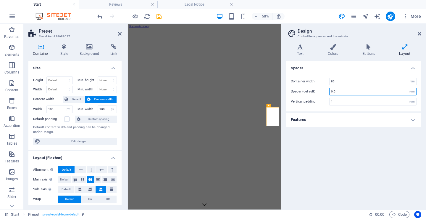
click at [363, 89] on input "0.5" at bounding box center [372, 91] width 87 height 7
drag, startPoint x: 344, startPoint y: 87, endPoint x: 324, endPoint y: 90, distance: 19.4
click at [324, 90] on div "Spacer (default) 0.5 rem" at bounding box center [354, 92] width 126 height 8
drag, startPoint x: 350, startPoint y: 93, endPoint x: 324, endPoint y: 93, distance: 25.7
click at [324, 93] on div "Spacer (default) 0.5 rem" at bounding box center [354, 92] width 126 height 8
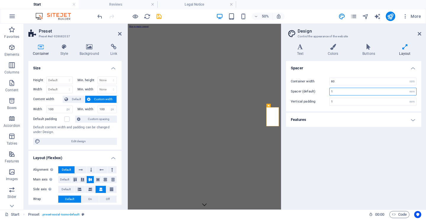
type input "1"
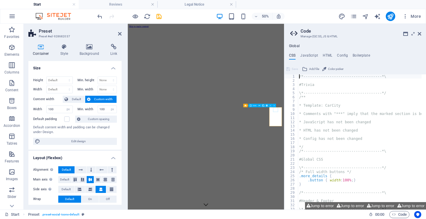
select select "xMidYMid"
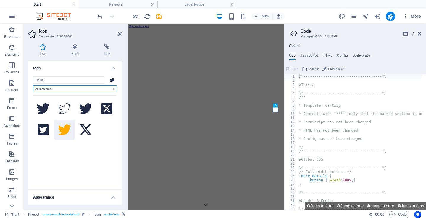
click at [80, 91] on select "All icon sets... IcoFont Ionicons FontAwesome Brands FontAwesome Duotone FontAw…" at bounding box center [75, 88] width 84 height 7
click at [33, 85] on select "All icon sets... IcoFont Ionicons FontAwesome Brands FontAwesome Duotone FontAw…" at bounding box center [75, 88] width 84 height 7
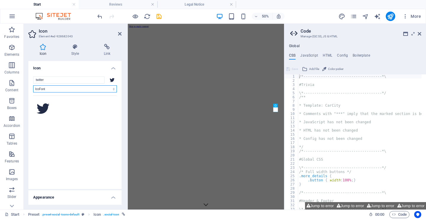
click at [80, 89] on select "All icon sets... IcoFont Ionicons FontAwesome Brands FontAwesome Duotone FontAw…" at bounding box center [75, 88] width 84 height 7
select select "ionicons"
click at [33, 85] on select "All icon sets... IcoFont Ionicons FontAwesome Brands FontAwesome Duotone FontAw…" at bounding box center [75, 88] width 84 height 7
click at [81, 91] on select "All icon sets... IcoFont Ionicons FontAwesome Brands FontAwesome Duotone FontAw…" at bounding box center [75, 88] width 84 height 7
select select
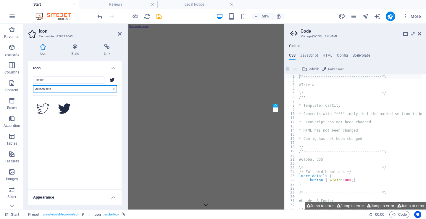
click at [33, 85] on select "All icon sets... IcoFont Ionicons FontAwesome Brands FontAwesome Duotone FontAw…" at bounding box center [75, 88] width 84 height 7
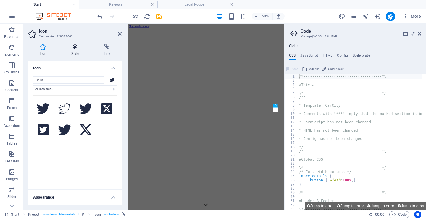
click at [77, 49] on icon at bounding box center [75, 47] width 30 height 6
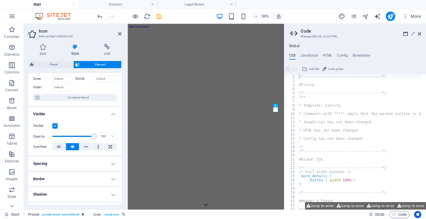
scroll to position [0, 0]
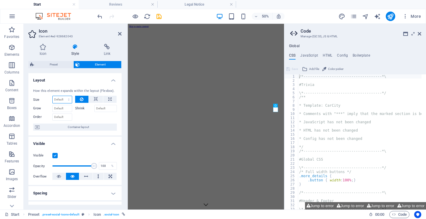
click at [58, 98] on select "Default auto px % 1/1 1/2 1/3 1/4 1/5 1/6 1/7 1/8 1/9 1/10" at bounding box center [62, 99] width 19 height 7
select select "px"
click at [63, 96] on select "Default auto px % 1/1 1/2 1/3 1/4 1/5 1/6 1/7 1/8 1/9 1/10" at bounding box center [62, 99] width 19 height 7
type input "10"
click at [59, 109] on input "Grow" at bounding box center [62, 108] width 20 height 7
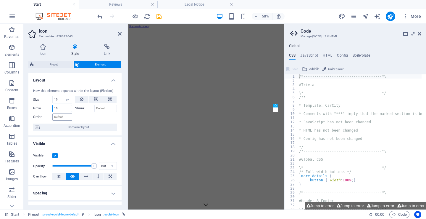
type input "10"
click at [275, 106] on icon at bounding box center [274, 105] width 1 height 3
click at [274, 106] on icon at bounding box center [275, 105] width 2 height 3
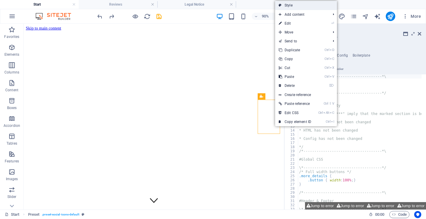
click at [290, 4] on link "Style" at bounding box center [306, 5] width 62 height 9
select select "px"
select select "rem"
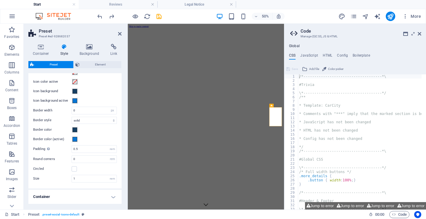
scroll to position [44, 0]
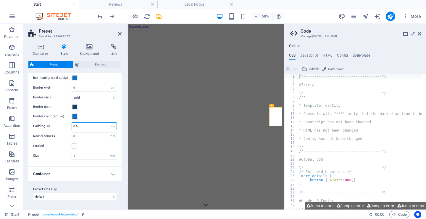
click at [98, 125] on input "0.5" at bounding box center [94, 125] width 45 height 7
type input "0.8"
click at [92, 135] on input "0" at bounding box center [94, 136] width 45 height 7
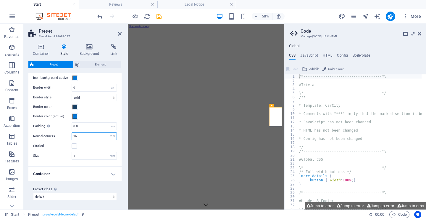
type input "16"
click at [88, 148] on div "Circled" at bounding box center [75, 145] width 84 height 7
click at [76, 145] on label at bounding box center [74, 145] width 5 height 5
click at [0, 0] on input "Circled" at bounding box center [0, 0] width 0 height 0
click at [73, 144] on label at bounding box center [74, 145] width 5 height 5
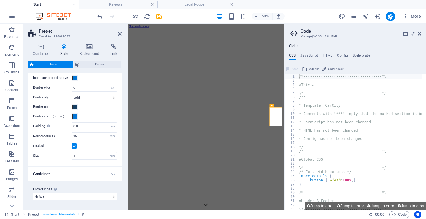
click at [0, 0] on input "Circled" at bounding box center [0, 0] width 0 height 0
click at [79, 154] on input "1" at bounding box center [94, 155] width 45 height 7
drag, startPoint x: 79, startPoint y: 154, endPoint x: 70, endPoint y: 155, distance: 9.5
click at [70, 155] on div "Size 1 rem" at bounding box center [75, 156] width 84 height 8
type input "2"
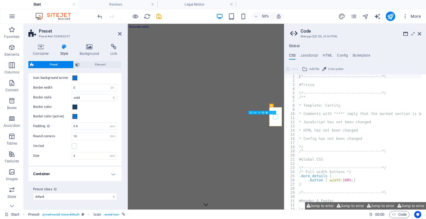
select select "xMidYMid"
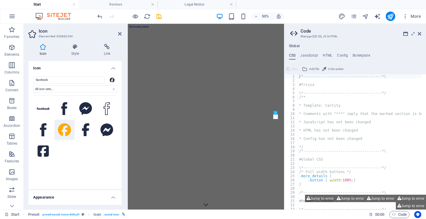
click at [114, 199] on h4 "Appearance" at bounding box center [74, 195] width 93 height 11
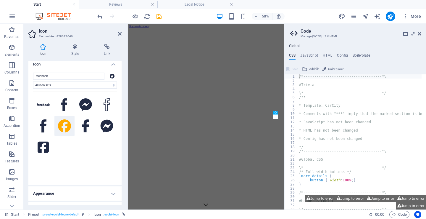
scroll to position [0, 0]
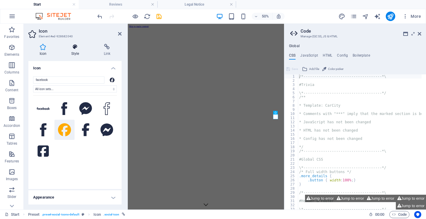
click at [77, 52] on h4 "Style" at bounding box center [76, 50] width 33 height 12
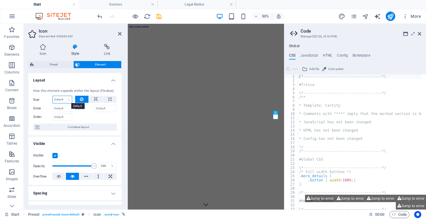
click at [70, 98] on select "Default auto px % 1/1 1/2 1/3 1/4 1/5 1/6 1/7 1/8 1/9 1/10" at bounding box center [62, 99] width 19 height 7
select select "px"
click at [63, 96] on select "Default auto px % 1/1 1/2 1/3 1/4 1/5 1/6 1/7 1/8 1/9 1/10" at bounding box center [62, 99] width 19 height 7
type input "11"
click at [62, 99] on input "11" at bounding box center [62, 99] width 19 height 7
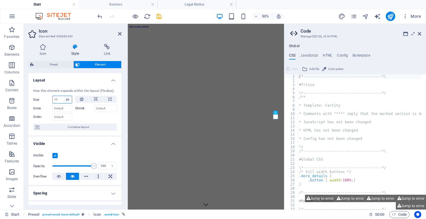
click at [68, 98] on select "Default auto px % 1/1 1/2 1/3 1/4 1/5 1/6 1/7 1/8 1/9 1/10" at bounding box center [68, 99] width 8 height 7
select select "%"
click at [64, 96] on select "Default auto px % 1/1 1/2 1/3 1/4 1/5 1/6 1/7 1/8 1/9 1/10" at bounding box center [68, 99] width 8 height 7
type input "200"
click at [60, 112] on input "Grow" at bounding box center [62, 108] width 20 height 7
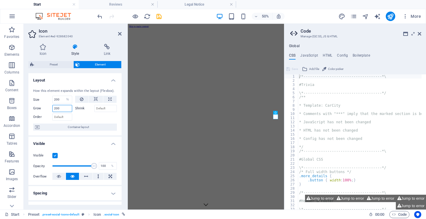
type input "200"
click at [109, 99] on icon at bounding box center [109, 99] width 3 height 7
type input "100"
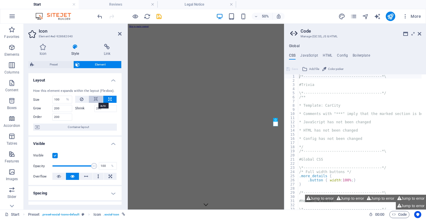
click at [98, 98] on button at bounding box center [96, 99] width 14 height 7
select select "DISABLED_OPTION_VALUE"
click at [83, 98] on icon at bounding box center [82, 99] width 4 height 7
click at [94, 97] on icon at bounding box center [96, 99] width 4 height 7
click at [109, 101] on icon at bounding box center [109, 99] width 3 height 7
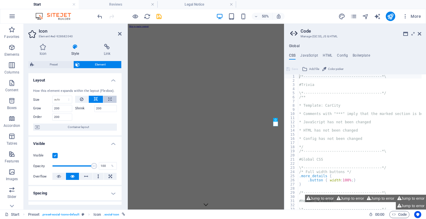
type input "100"
select select "%"
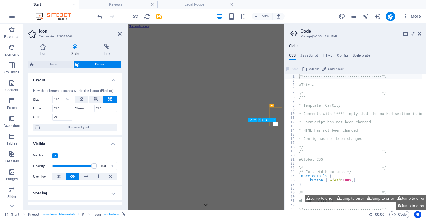
click at [111, 175] on icon at bounding box center [111, 175] width 4 height 7
click at [74, 175] on icon at bounding box center [72, 175] width 4 height 7
click at [54, 155] on label at bounding box center [54, 155] width 5 height 5
click at [0, 0] on input "Visible" at bounding box center [0, 0] width 0 height 0
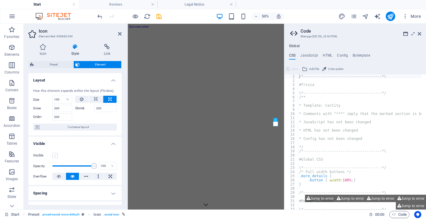
click at [54, 155] on label at bounding box center [54, 155] width 5 height 5
click at [0, 0] on input "Visible" at bounding box center [0, 0] width 0 height 0
click at [419, 33] on icon at bounding box center [420, 33] width 4 height 5
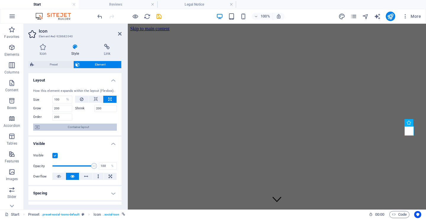
click at [70, 129] on span "Container layout" at bounding box center [78, 126] width 74 height 7
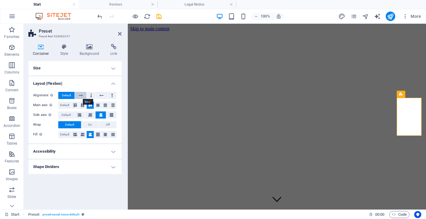
click at [81, 96] on icon at bounding box center [81, 95] width 4 height 7
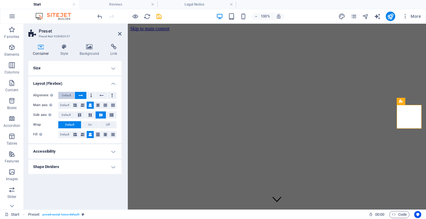
click at [64, 94] on span "Default" at bounding box center [66, 95] width 9 height 7
click at [74, 103] on icon at bounding box center [75, 104] width 4 height 7
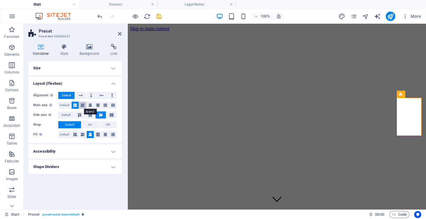
click at [83, 104] on icon at bounding box center [83, 104] width 4 height 7
click at [90, 104] on icon at bounding box center [90, 104] width 4 height 7
click at [91, 98] on icon at bounding box center [91, 95] width 2 height 7
click at [73, 94] on button "Default" at bounding box center [66, 95] width 16 height 7
click at [91, 94] on icon at bounding box center [91, 95] width 2 height 7
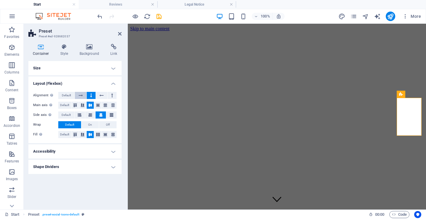
click at [80, 94] on icon at bounding box center [81, 95] width 4 height 7
click at [69, 94] on span "Default" at bounding box center [66, 95] width 9 height 7
click at [95, 95] on button at bounding box center [91, 95] width 9 height 7
click at [69, 94] on span "Default" at bounding box center [66, 95] width 9 height 7
click at [111, 94] on icon at bounding box center [112, 95] width 2 height 7
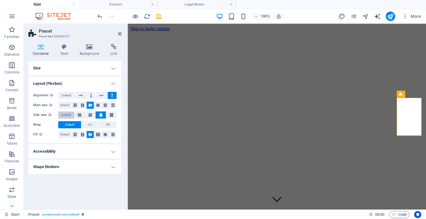
click at [72, 114] on button "Default" at bounding box center [66, 114] width 16 height 7
click at [81, 116] on icon at bounding box center [80, 114] width 4 height 7
click at [91, 115] on icon at bounding box center [90, 114] width 4 height 7
drag, startPoint x: 101, startPoint y: 114, endPoint x: 107, endPoint y: 113, distance: 6.6
click at [101, 114] on icon at bounding box center [101, 114] width 4 height 7
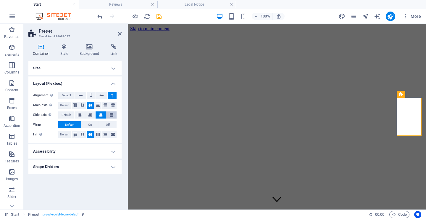
click at [109, 113] on button at bounding box center [111, 114] width 10 height 7
click at [90, 125] on span "On" at bounding box center [90, 124] width 4 height 7
click at [108, 125] on span "Off" at bounding box center [108, 124] width 4 height 7
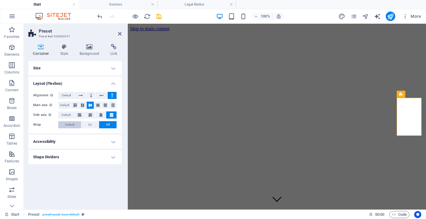
click at [72, 122] on span "Default" at bounding box center [69, 124] width 9 height 7
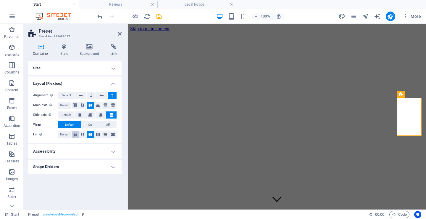
click at [75, 134] on icon at bounding box center [75, 135] width 7 height 4
click at [83, 135] on icon at bounding box center [82, 135] width 7 height 4
click at [93, 134] on icon at bounding box center [90, 135] width 7 height 4
click at [77, 133] on icon at bounding box center [75, 135] width 7 height 4
click at [84, 133] on icon at bounding box center [82, 135] width 7 height 4
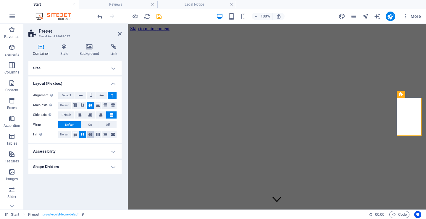
click at [91, 134] on icon at bounding box center [90, 135] width 7 height 4
click at [64, 134] on span "Default" at bounding box center [64, 134] width 9 height 7
click at [76, 151] on h4 "Accessibility" at bounding box center [74, 151] width 93 height 14
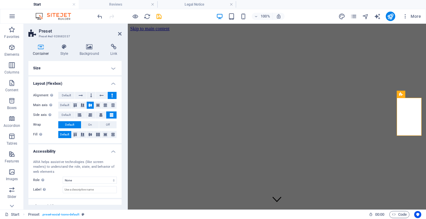
scroll to position [9, 0]
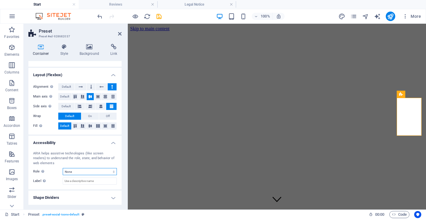
click at [101, 171] on select "None Alert Article Banner Comment Complementary Dialog Footer Header Marquee Pr…" at bounding box center [90, 171] width 54 height 7
click at [96, 180] on input "Label Use the ARIA label to provide a clear and descriptive name for elements t…" at bounding box center [90, 180] width 54 height 7
type input "aaaa"
click at [96, 173] on select "None Alert Article Banner Comment Complementary Dialog Footer Header Marquee Pr…" at bounding box center [90, 171] width 54 height 7
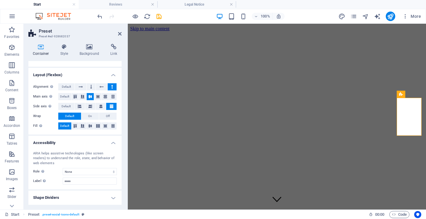
click at [82, 185] on div "ARIA helps assistive technologies (like screen readers) to understand the role,…" at bounding box center [74, 167] width 93 height 43
click at [82, 181] on input "aaaa" at bounding box center [90, 180] width 54 height 7
click at [71, 198] on h4 "Shape Dividers" at bounding box center [74, 197] width 93 height 14
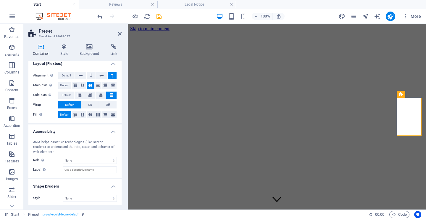
scroll to position [22, 0]
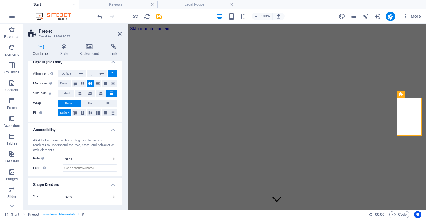
click at [75, 196] on select "None Triangle Square Diagonal Polygon 1 Polygon 2 Zigzag Multiple Zigzags Waves…" at bounding box center [90, 196] width 54 height 7
click at [63, 193] on select "None Triangle Square Diagonal Polygon 1 Polygon 2 Zigzag Multiple Zigzags Waves…" at bounding box center [90, 196] width 54 height 7
click at [75, 198] on select "None Triangle Square Diagonal Polygon 1 Polygon 2 Zigzag Multiple Zigzags Waves…" at bounding box center [90, 196] width 54 height 7
click at [63, 193] on select "None Triangle Square Diagonal Polygon 1 Polygon 2 Zigzag Multiple Zigzags Waves…" at bounding box center [90, 196] width 54 height 7
click at [78, 197] on select "None Triangle Square Diagonal Polygon 1 Polygon 2 Zigzag Multiple Zigzags Waves…" at bounding box center [90, 196] width 54 height 7
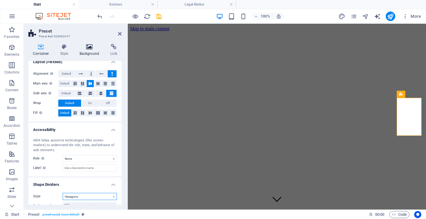
select select "none"
click at [63, 193] on select "None Triangle Square Diagonal Polygon 1 Polygon 2 Zigzag Multiple Zigzags Waves…" at bounding box center [90, 196] width 54 height 7
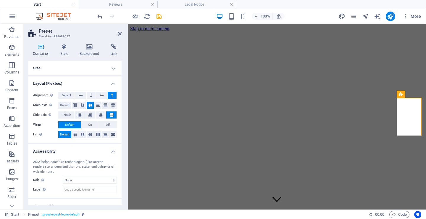
click at [55, 69] on h4 "Size" at bounding box center [74, 68] width 93 height 14
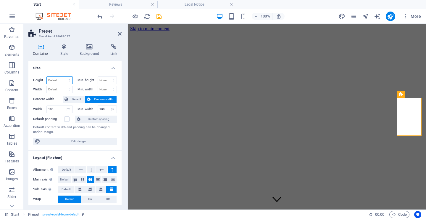
click at [56, 80] on select "Default px rem % vh vw" at bounding box center [60, 80] width 26 height 7
select select "rem"
click at [63, 77] on select "Default px rem % vh vw" at bounding box center [60, 80] width 26 height 7
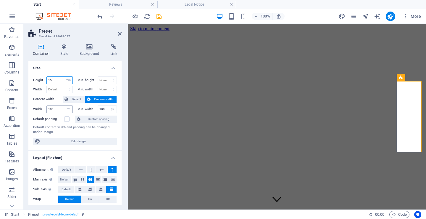
type input "9"
select select "DISABLED_OPTION_VALUE"
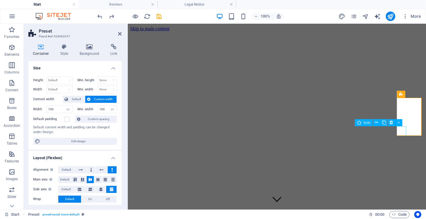
select select "px"
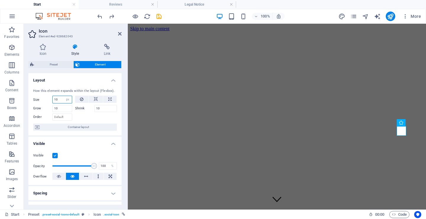
click at [60, 101] on input "10" at bounding box center [62, 99] width 19 height 7
type input "100"
click at [59, 107] on input "10" at bounding box center [62, 108] width 20 height 7
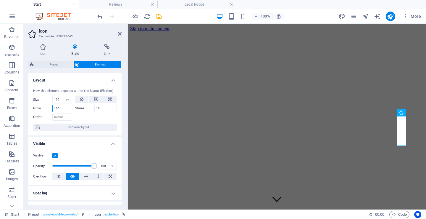
type input "100"
click at [62, 102] on input "100" at bounding box center [62, 99] width 19 height 7
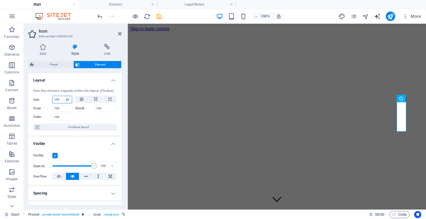
click at [66, 100] on select "Default auto px % 1/1 1/2 1/3 1/4 1/5 1/6 1/7 1/8 1/9 1/10" at bounding box center [68, 99] width 8 height 7
select select "%"
click at [64, 96] on select "Default auto px % 1/1 1/2 1/3 1/4 1/5 1/6 1/7 1/8 1/9 1/10" at bounding box center [68, 99] width 8 height 7
click at [62, 102] on input "200" at bounding box center [62, 99] width 19 height 7
drag, startPoint x: 63, startPoint y: 101, endPoint x: 53, endPoint y: 100, distance: 9.8
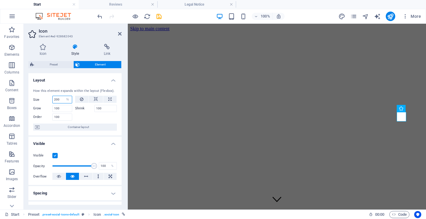
click at [53, 100] on div "200 Default auto px % 1/1 1/2 1/3 1/4 1/5 1/6 1/7 1/8 1/9 1/10" at bounding box center [62, 100] width 20 height 8
click at [59, 99] on input "200" at bounding box center [62, 99] width 19 height 7
type input "1000"
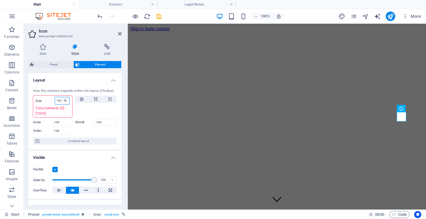
click at [63, 100] on select "Default auto px % 1/1 1/2 1/3 1/4 1/5 1/6 1/7 1/8 1/9 1/10" at bounding box center [65, 100] width 8 height 7
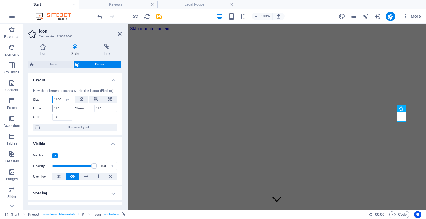
click at [64, 96] on select "Default auto px % 1/1 1/2 1/3 1/4 1/5 1/6 1/7 1/8 1/9 1/10" at bounding box center [68, 99] width 8 height 7
click at [65, 100] on select "Default auto px % 1/1 1/2 1/3 1/4 1/5 1/6 1/7 1/8 1/9 1/10" at bounding box center [68, 99] width 8 height 7
select select "1/1"
click at [64, 96] on select "Default auto px % 1/1 1/2 1/3 1/4 1/5 1/6 1/7 1/8 1/9 1/10" at bounding box center [68, 99] width 8 height 7
type input "100"
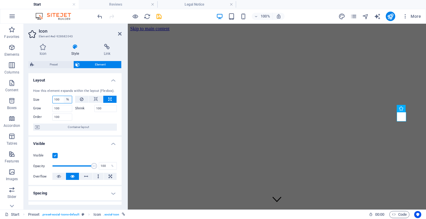
click at [68, 102] on select "Default auto px % 1/1 1/2 1/3 1/4 1/5 1/6 1/7 1/8 1/9 1/10" at bounding box center [68, 99] width 8 height 7
select select "1/2"
click at [64, 96] on select "Default auto px % 1/1 1/2 1/3 1/4 1/5 1/6 1/7 1/8 1/9 1/10" at bounding box center [68, 99] width 8 height 7
type input "50"
click at [68, 100] on select "Default auto px % 1/1 1/2 1/3 1/4 1/5 1/6 1/7 1/8 1/9 1/10" at bounding box center [68, 99] width 8 height 7
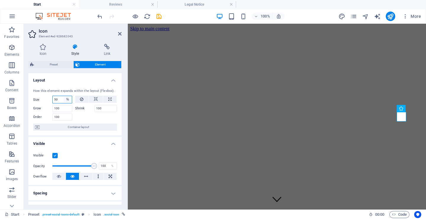
select select "1/3"
click at [64, 96] on select "Default auto px % 1/1 1/2 1/3 1/4 1/5 1/6 1/7 1/8 1/9 1/10" at bounding box center [68, 99] width 8 height 7
type input "33.33"
click at [68, 100] on select "Default auto px % 1/1 1/2 1/3 1/4 1/5 1/6 1/7 1/8 1/9 1/10" at bounding box center [68, 99] width 8 height 7
select select "1/10"
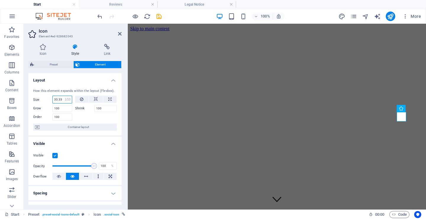
click at [64, 96] on select "Default auto px % 1/1 1/2 1/3 1/4 1/5 1/6 1/7 1/8 1/9 1/10" at bounding box center [68, 99] width 8 height 7
type input "10"
click at [67, 107] on input "100" at bounding box center [62, 108] width 20 height 7
click at [69, 109] on input "100" at bounding box center [62, 108] width 20 height 7
click at [63, 109] on input "100" at bounding box center [62, 108] width 20 height 7
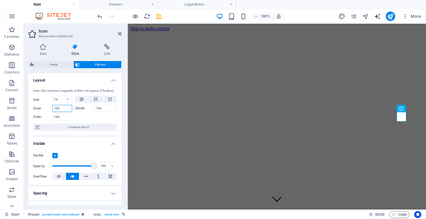
click at [63, 109] on input "100" at bounding box center [62, 108] width 20 height 7
click at [95, 109] on input "100" at bounding box center [105, 108] width 23 height 7
click at [99, 109] on input "100" at bounding box center [105, 108] width 23 height 7
click at [59, 119] on input "100" at bounding box center [62, 116] width 20 height 7
click at [62, 98] on input "10" at bounding box center [62, 99] width 19 height 7
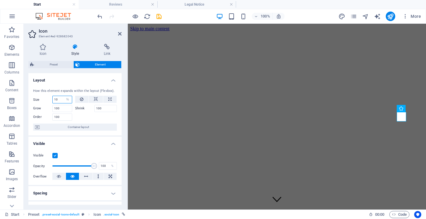
click at [62, 98] on input "10" at bounding box center [62, 99] width 19 height 7
click at [69, 98] on select "Default auto px % 1/1 1/2 1/3 1/4 1/5 1/6 1/7 1/8 1/9 1/10" at bounding box center [68, 99] width 8 height 7
select select "7k6if11nvp4"
click at [64, 96] on select "Default auto px % 1/1 1/2 1/3 1/4 1/5 1/6 1/7 1/8 1/9 1/10" at bounding box center [68, 99] width 8 height 7
click at [62, 102] on select "Default auto px % 1/1 1/2 1/3 1/4 1/5 1/6 1/7 1/8 1/9 1/10" at bounding box center [62, 99] width 19 height 7
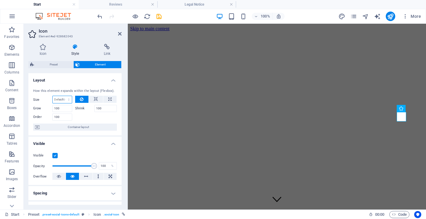
click at [53, 96] on select "Default auto px % 1/1 1/2 1/3 1/4 1/5 1/6 1/7 1/8 1/9 1/10" at bounding box center [62, 99] width 19 height 7
select select "DISABLED_OPTION_VALUE"
click at [63, 99] on select "Default auto px % 1/1 1/2 1/3 1/4 1/5 1/6 1/7 1/8 1/9 1/10" at bounding box center [62, 99] width 19 height 7
click at [106, 98] on button at bounding box center [109, 99] width 13 height 7
type input "100"
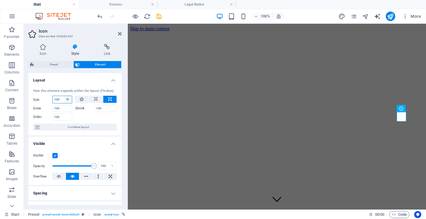
click at [67, 99] on select "Default auto px % 1/1 1/2 1/3 1/4 1/5 1/6 1/7 1/8 1/9 1/10" at bounding box center [68, 99] width 8 height 7
select select "7k6if11nvp4"
click at [64, 96] on select "Default auto px % 1/1 1/2 1/3 1/4 1/5 1/6 1/7 1/8 1/9 1/10" at bounding box center [68, 99] width 8 height 7
select select "DISABLED_OPTION_VALUE"
click at [68, 101] on select "Default auto px % 1/1 1/2 1/3 1/4 1/5 1/6 1/7 1/8 1/9 1/10" at bounding box center [62, 99] width 19 height 7
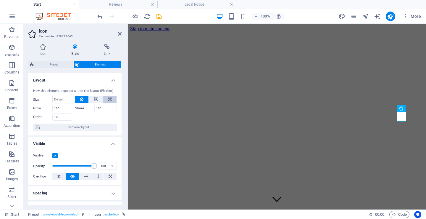
click at [108, 101] on icon at bounding box center [109, 99] width 3 height 7
type input "100"
click at [65, 102] on select "Default auto px % 1/1 1/2 1/3 1/4 1/5 1/6 1/7 1/8 1/9 1/10" at bounding box center [68, 99] width 8 height 7
select select "1/10"
click at [64, 96] on select "Default auto px % 1/1 1/2 1/3 1/4 1/5 1/6 1/7 1/8 1/9 1/10" at bounding box center [68, 99] width 8 height 7
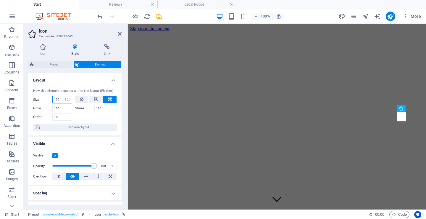
type input "10"
select select "%"
